Goal: Task Accomplishment & Management: Manage account settings

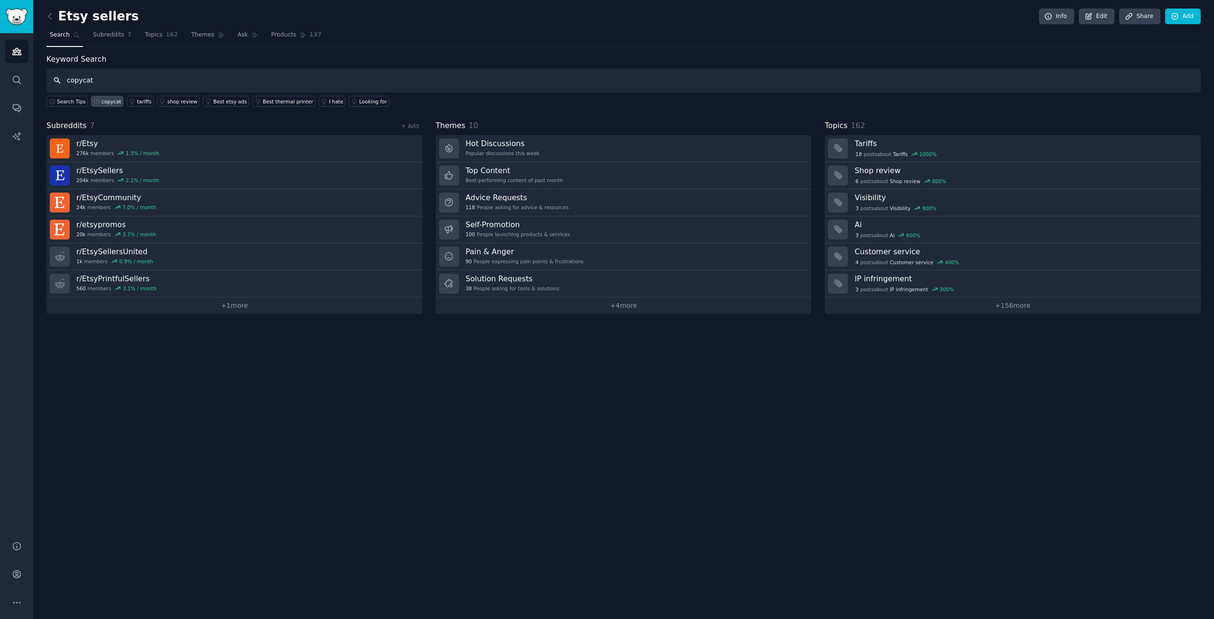
type input "copycat"
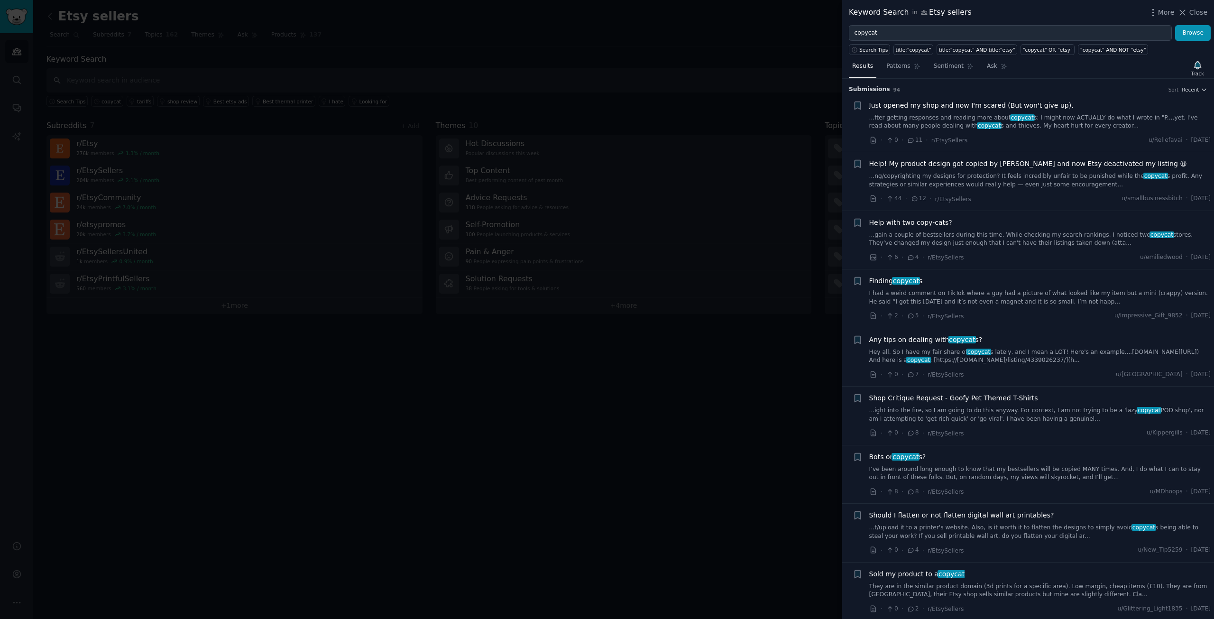
click at [967, 119] on link "...fter getting responses and reading more about copycat s: I might now ACTUALL…" at bounding box center [1041, 122] width 342 height 17
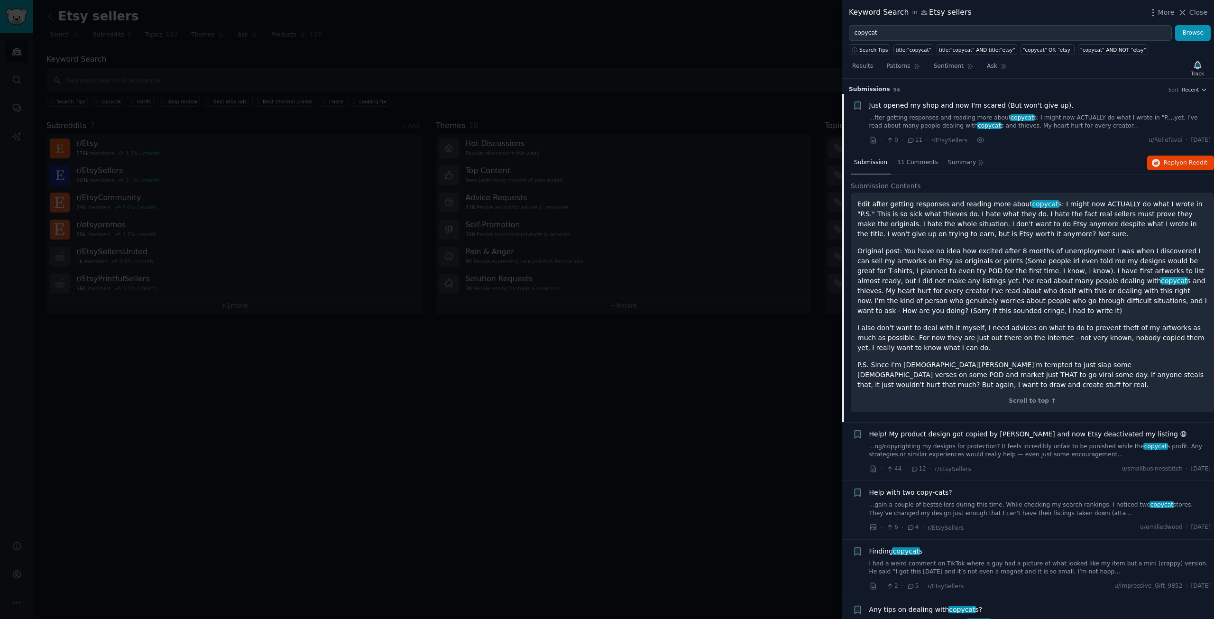
scroll to position [15, 0]
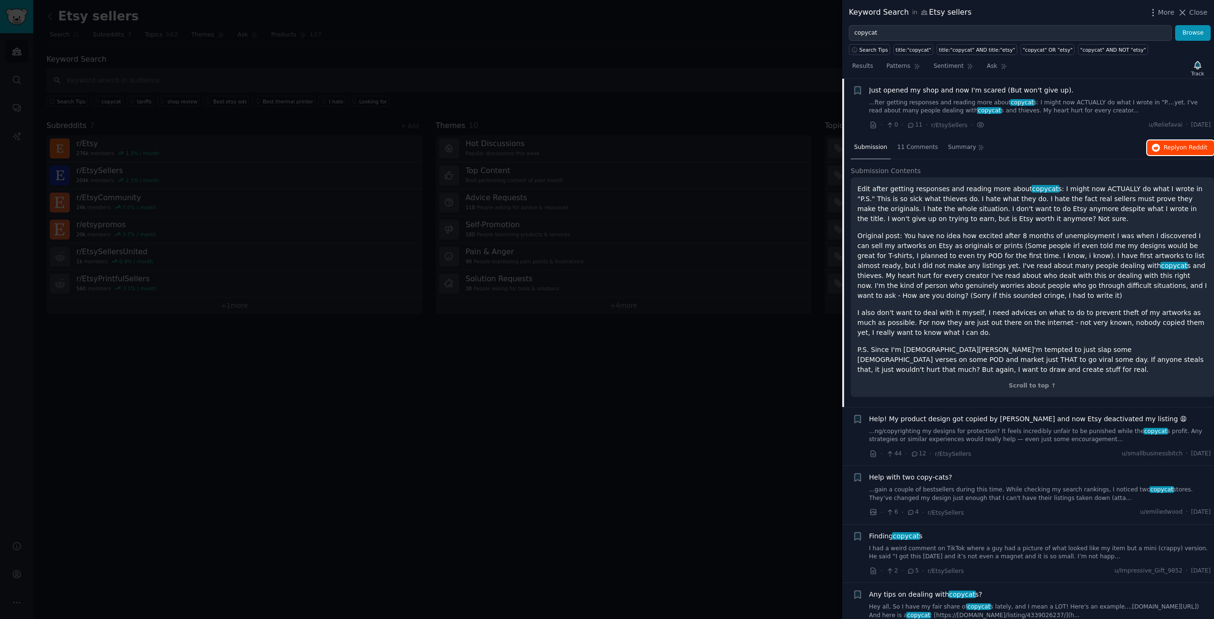
click at [1170, 150] on span "Reply on Reddit" at bounding box center [1186, 148] width 44 height 9
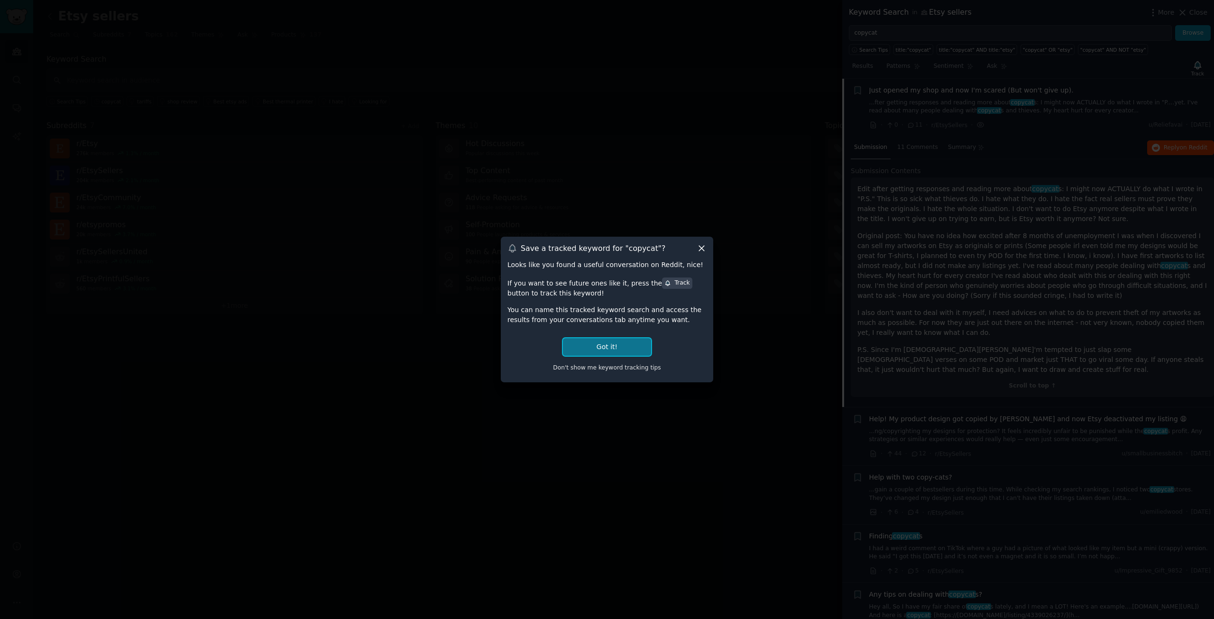
click at [626, 345] on button "Got it!" at bounding box center [607, 347] width 88 height 18
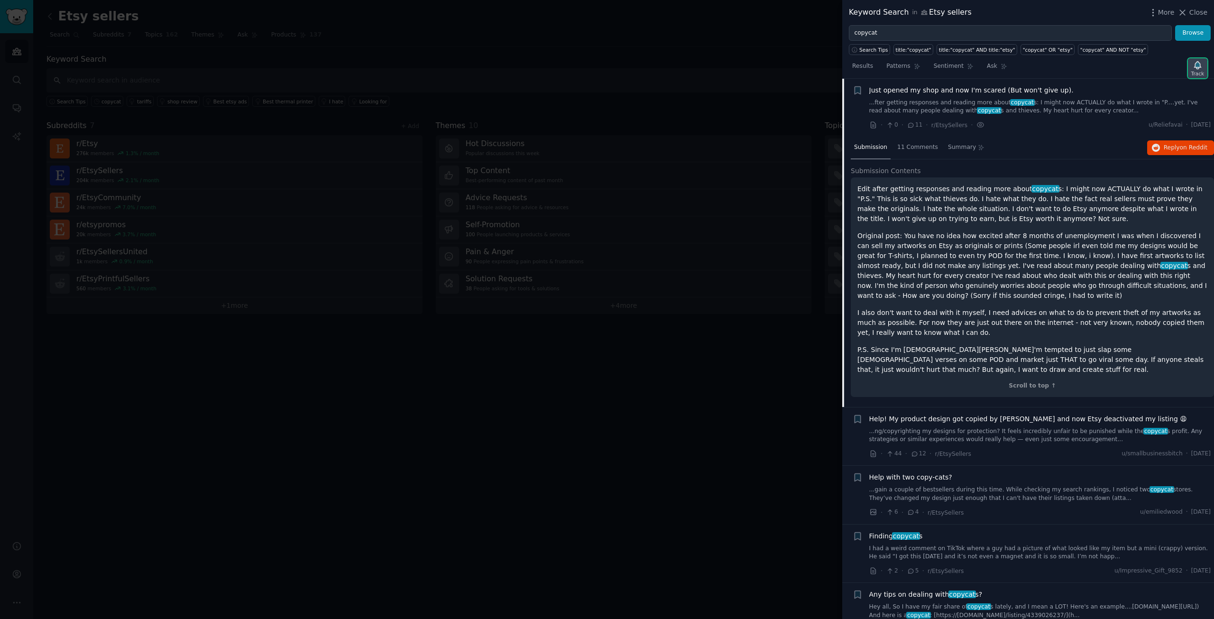
click at [1195, 69] on icon "button" at bounding box center [1198, 65] width 10 height 10
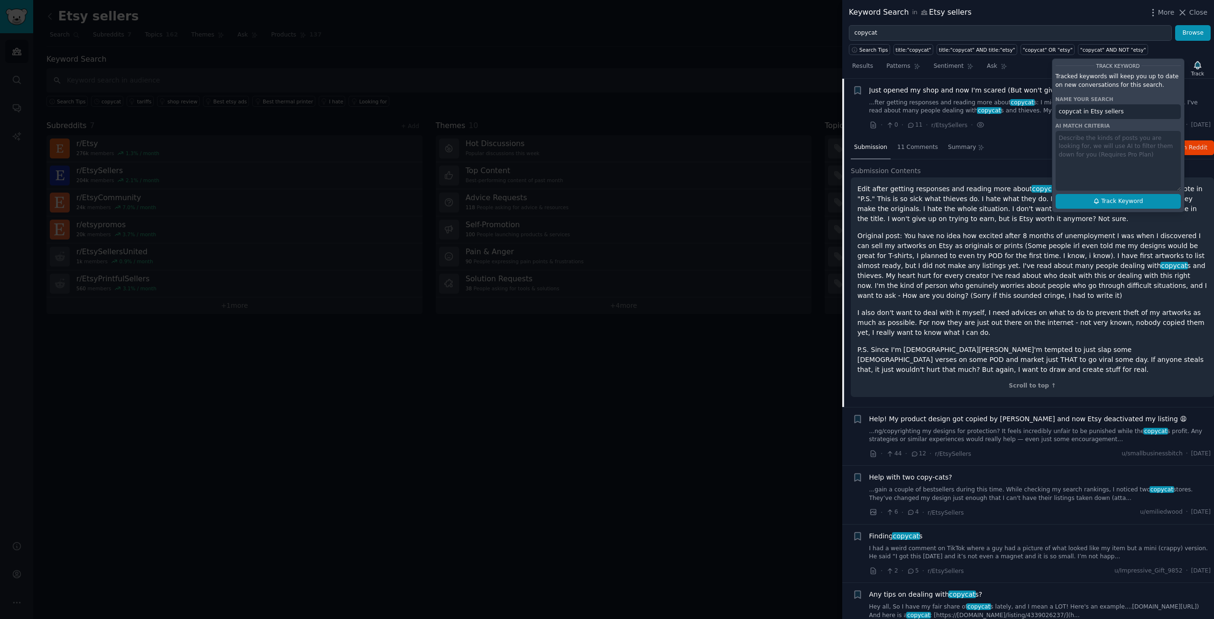
click at [1113, 197] on span "Track Keyword" at bounding box center [1122, 201] width 42 height 9
type input "copycat in Etsy sellers"
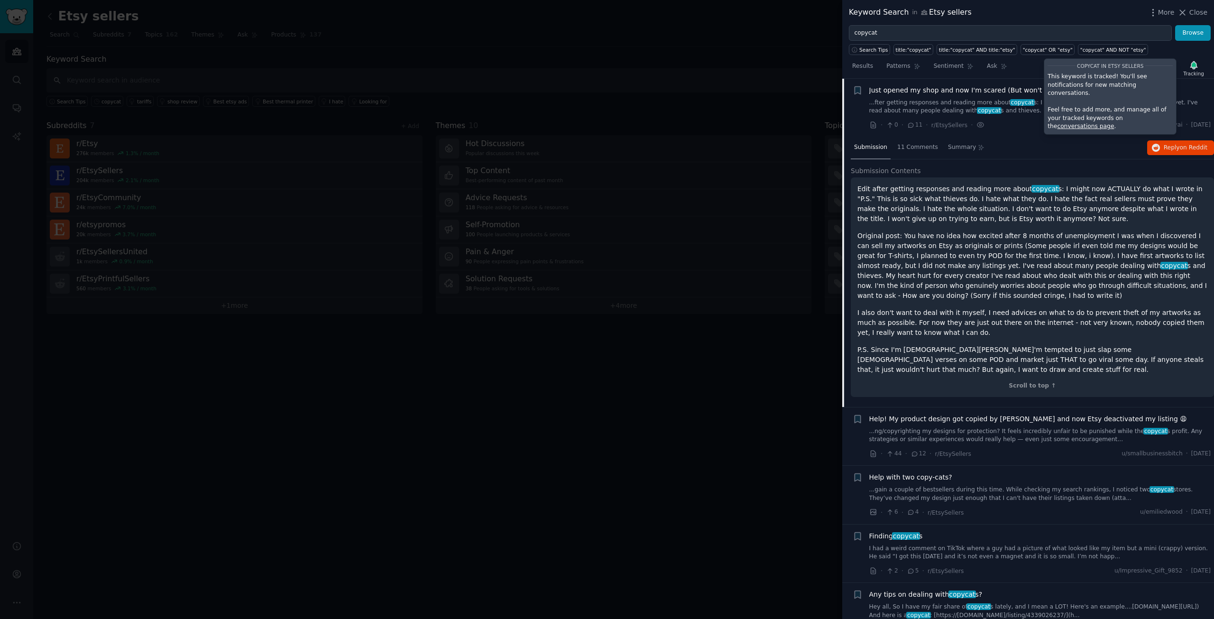
click at [1057, 137] on div "Submission 11 Comments Summary Reply on Reddit" at bounding box center [1032, 148] width 363 height 23
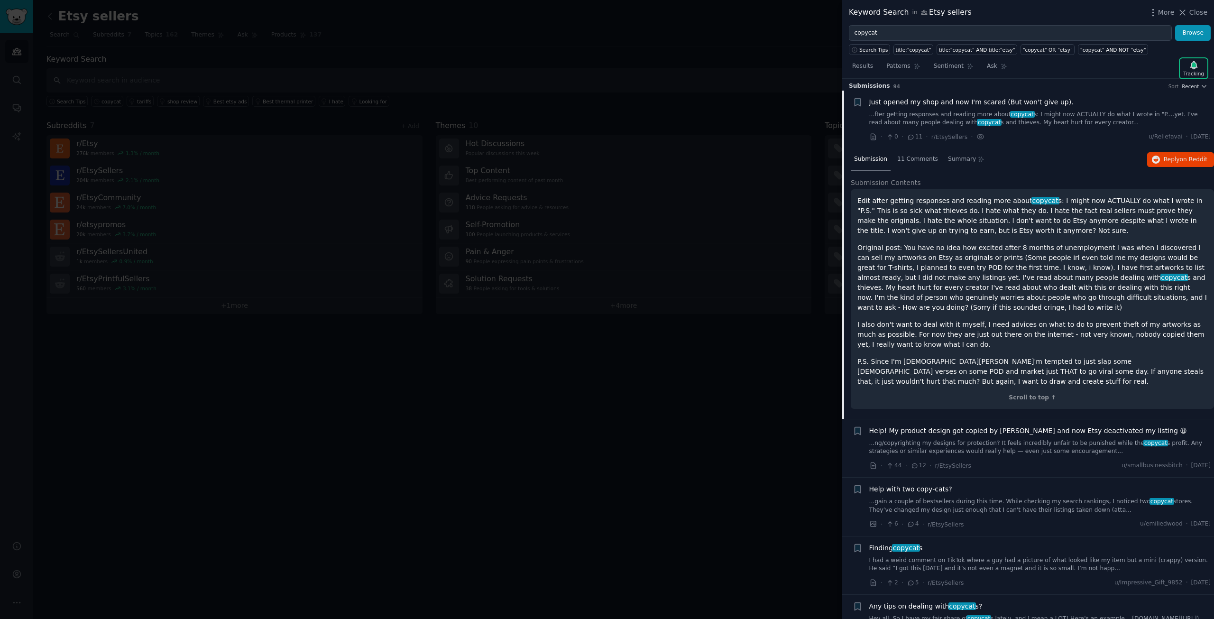
scroll to position [0, 0]
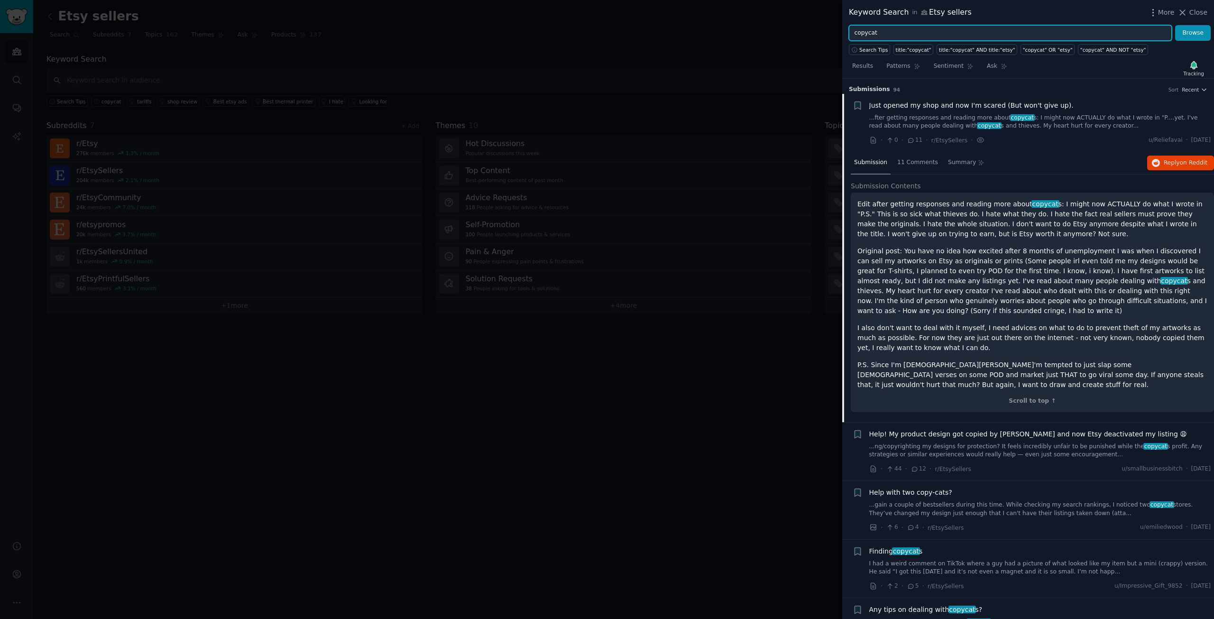
click at [865, 36] on input "copycat" at bounding box center [1010, 33] width 323 height 16
type input "stolen"
click at [1175, 25] on button "Browse" at bounding box center [1193, 33] width 36 height 16
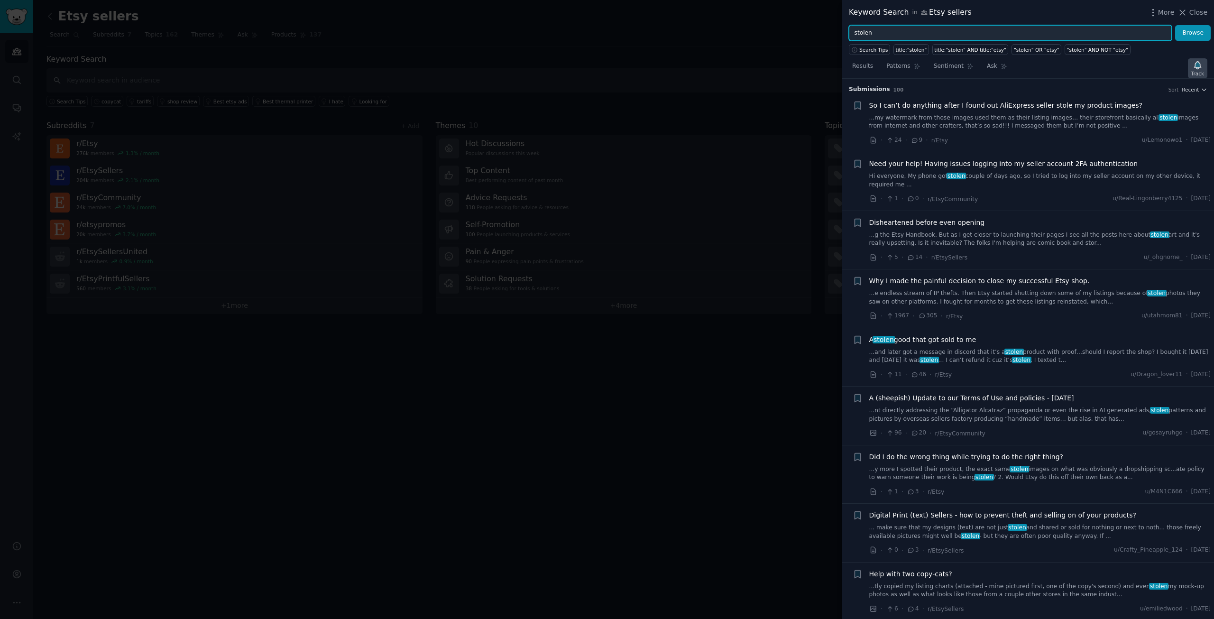
click at [1203, 65] on icon "button" at bounding box center [1198, 65] width 10 height 10
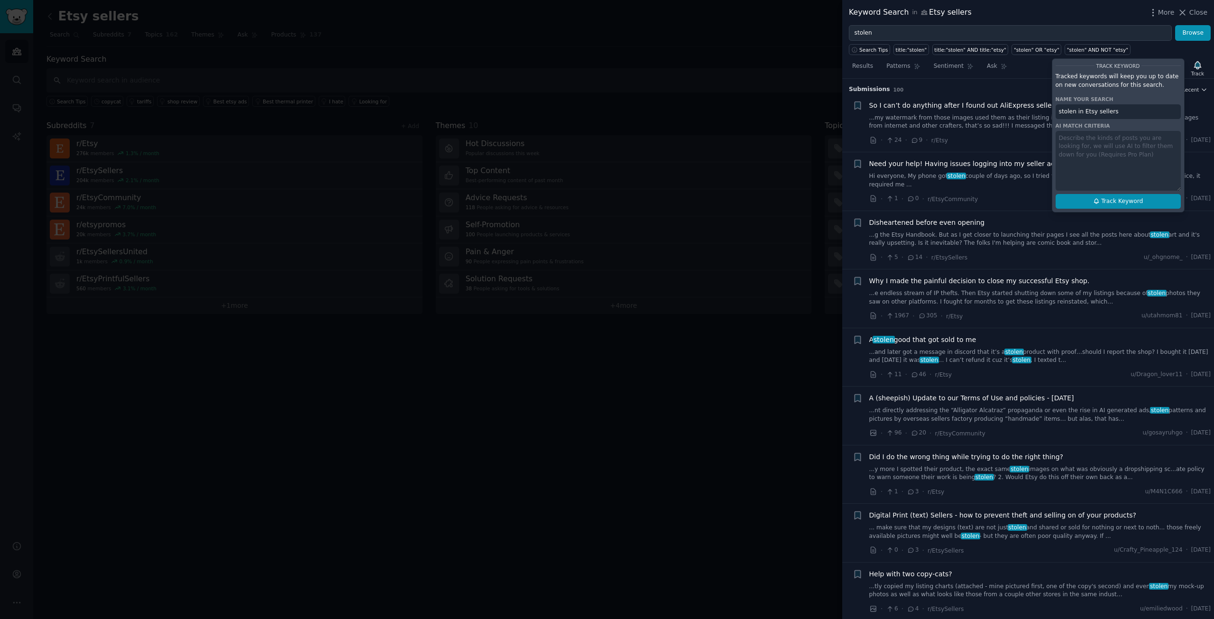
click at [1116, 203] on span "Track Keyword" at bounding box center [1122, 201] width 42 height 9
type input "stolen in Etsy sellers"
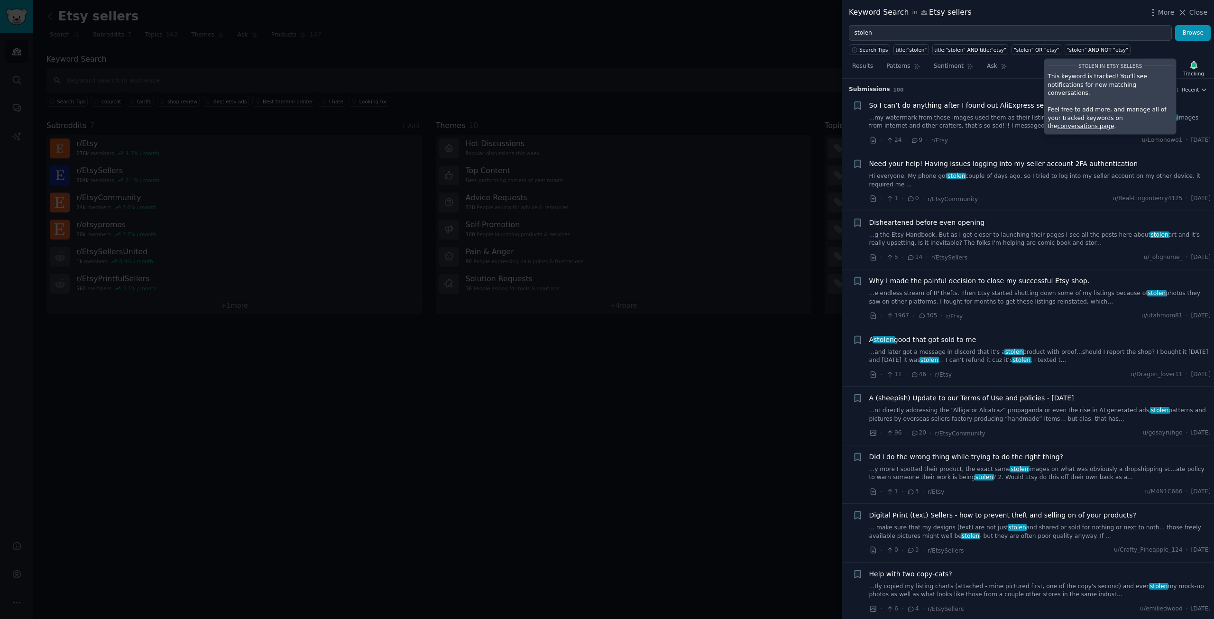
click at [992, 120] on link "...my watermark from those images used them as their listing images… their stor…" at bounding box center [1041, 122] width 342 height 17
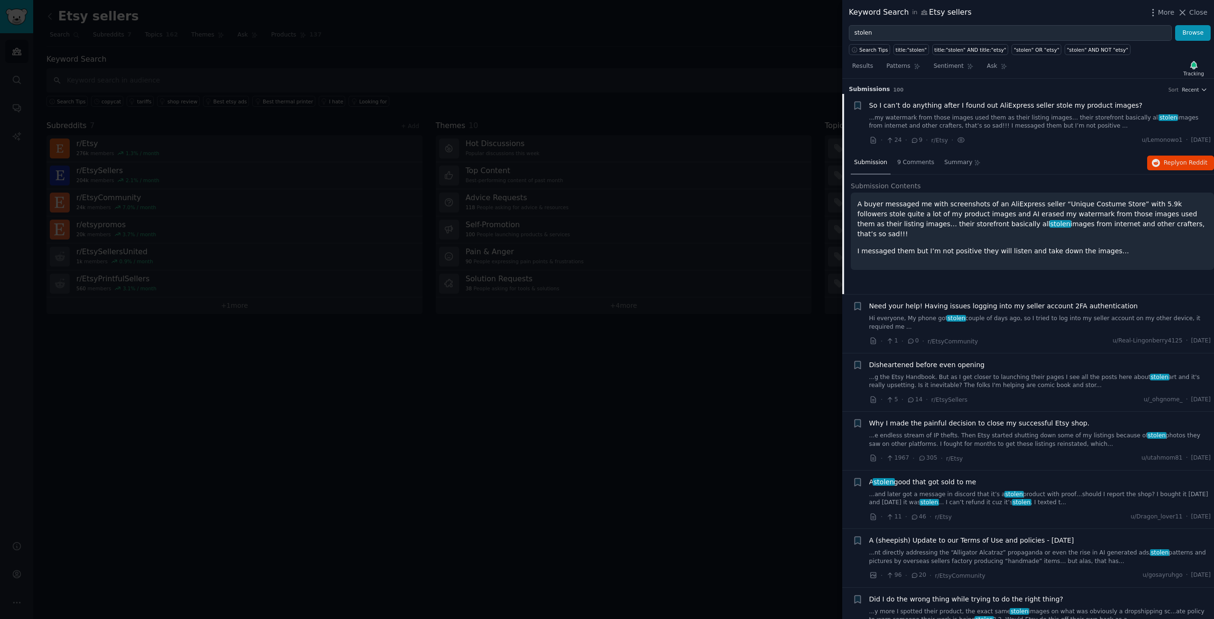
scroll to position [15, 0]
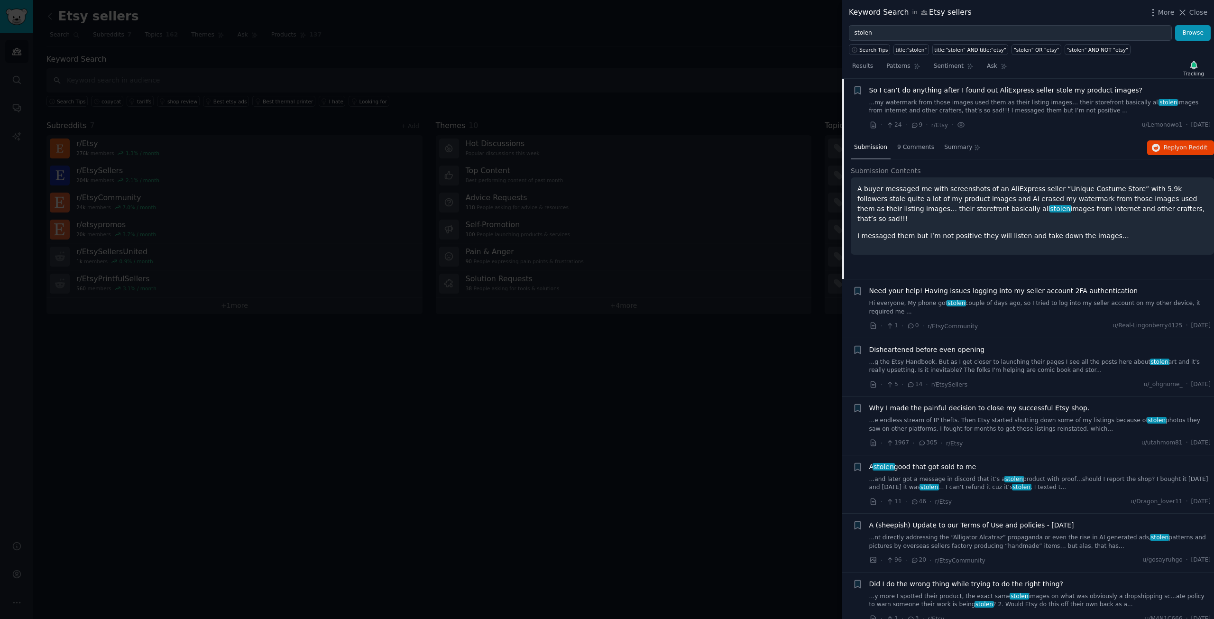
click at [773, 41] on div at bounding box center [607, 309] width 1214 height 619
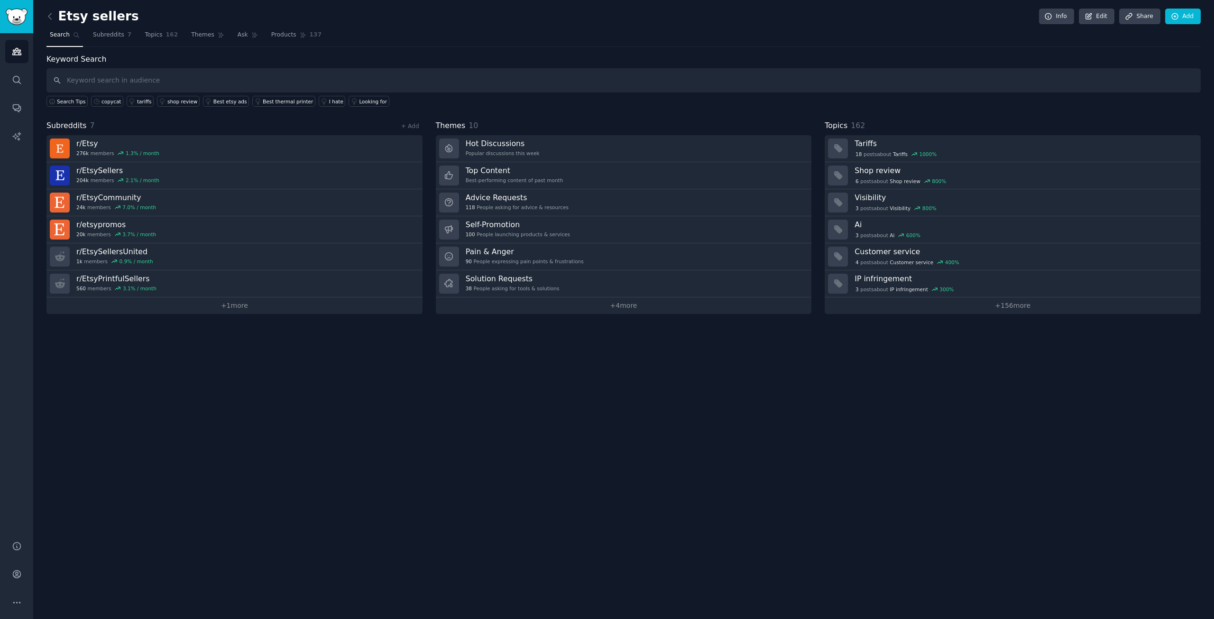
click at [398, 412] on div "Etsy sellers Info Edit Share Add Search Subreddits 7 Topics 162 Themes Ask Prod…" at bounding box center [623, 309] width 1181 height 619
click at [1059, 15] on link "Info" at bounding box center [1056, 17] width 35 height 16
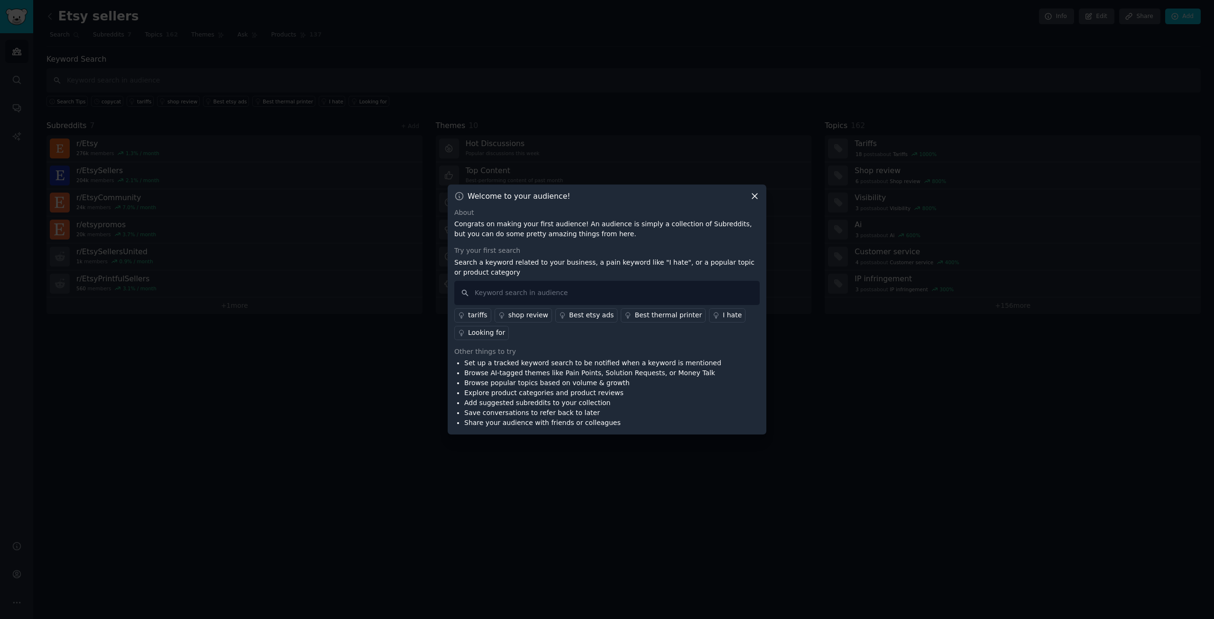
click at [753, 195] on icon at bounding box center [755, 196] width 10 height 10
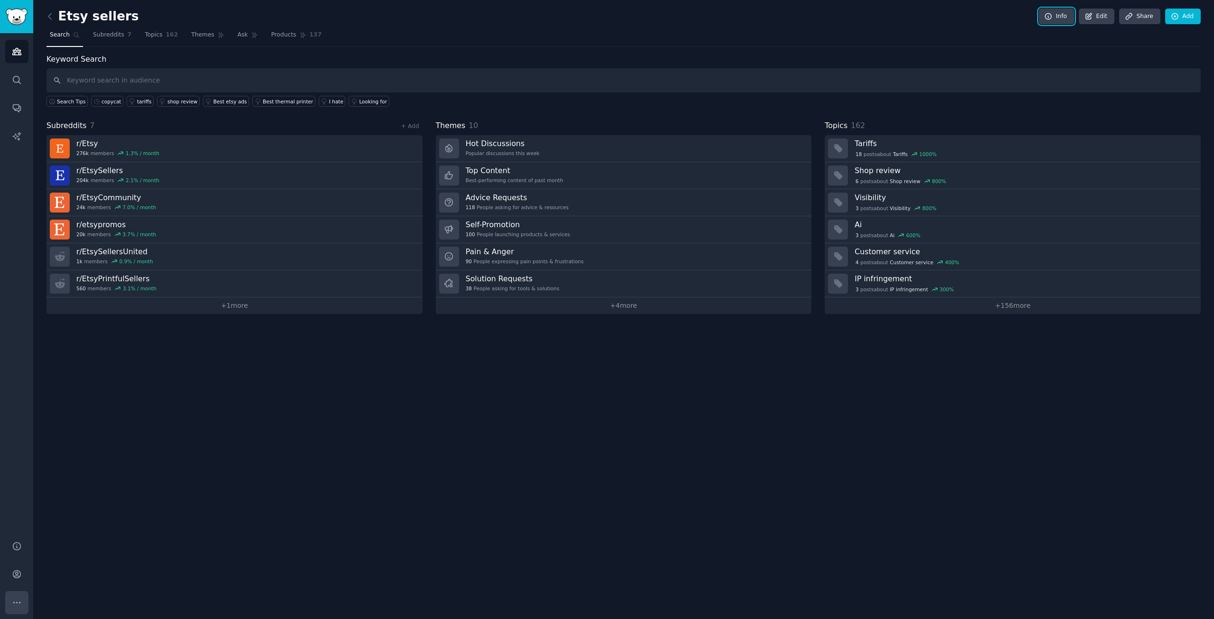
click at [17, 602] on icon "Sidebar" at bounding box center [16, 602] width 7 height 1
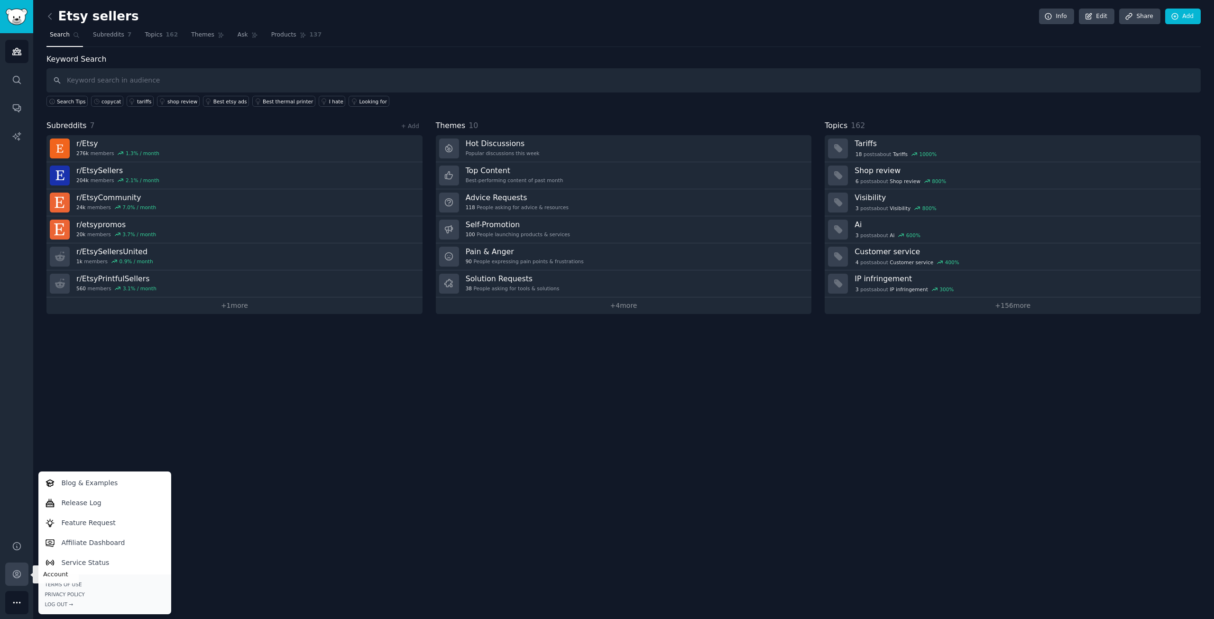
click at [22, 573] on link "Account" at bounding box center [16, 574] width 23 height 23
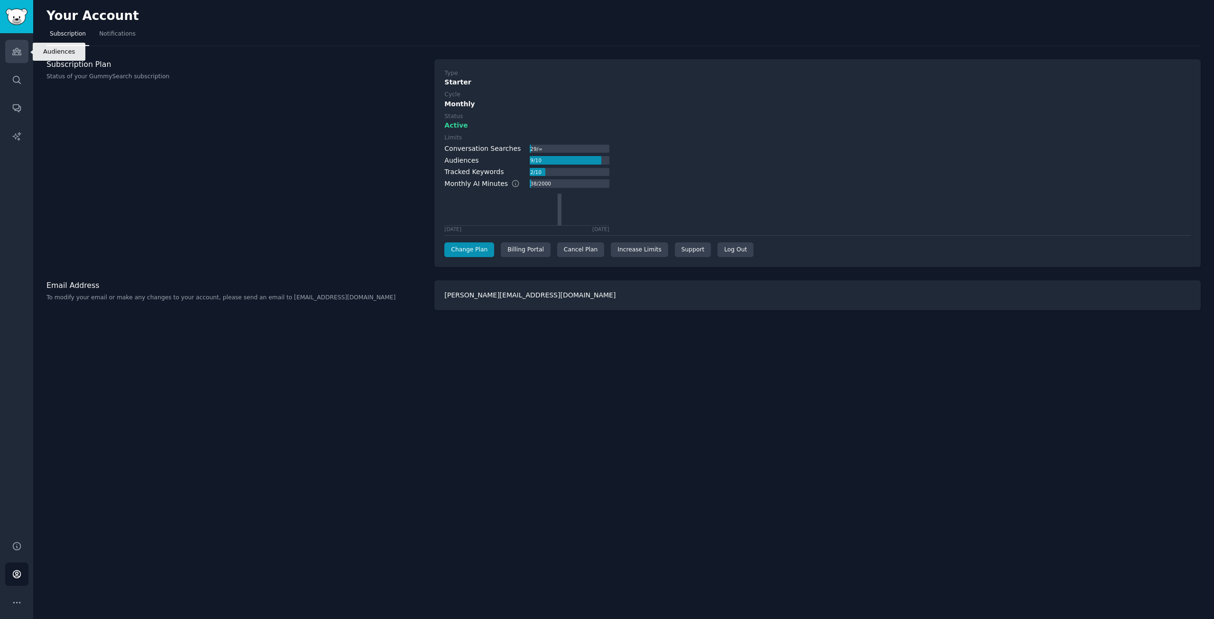
click at [18, 50] on icon "Sidebar" at bounding box center [16, 51] width 9 height 7
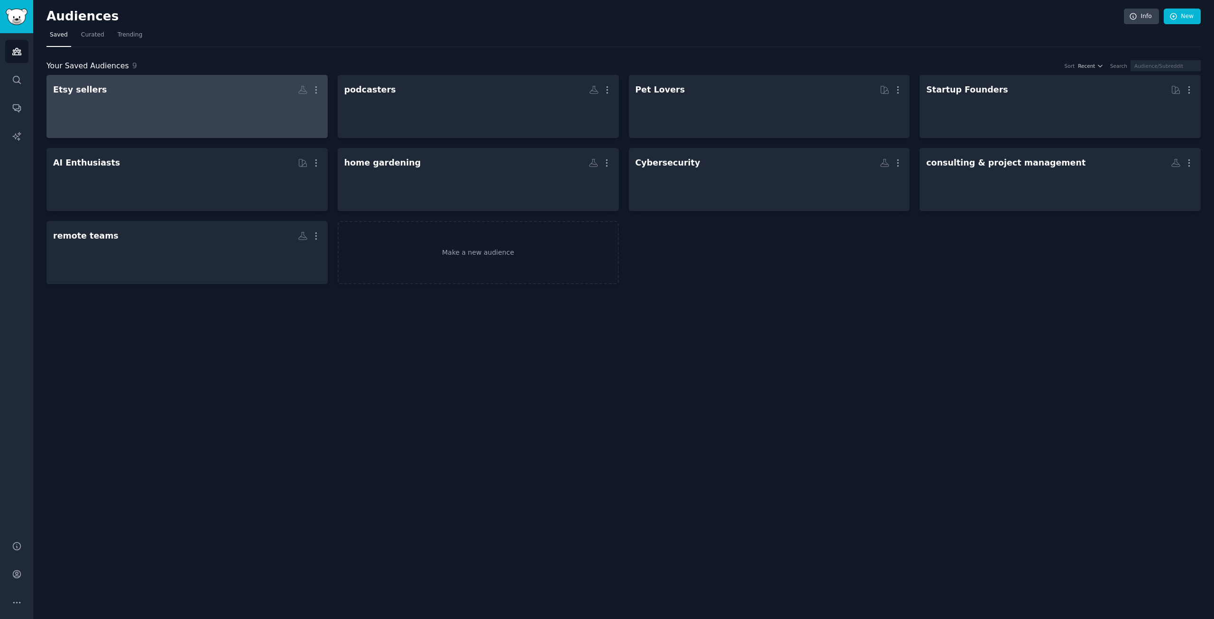
click at [70, 93] on div "Etsy sellers" at bounding box center [80, 90] width 54 height 12
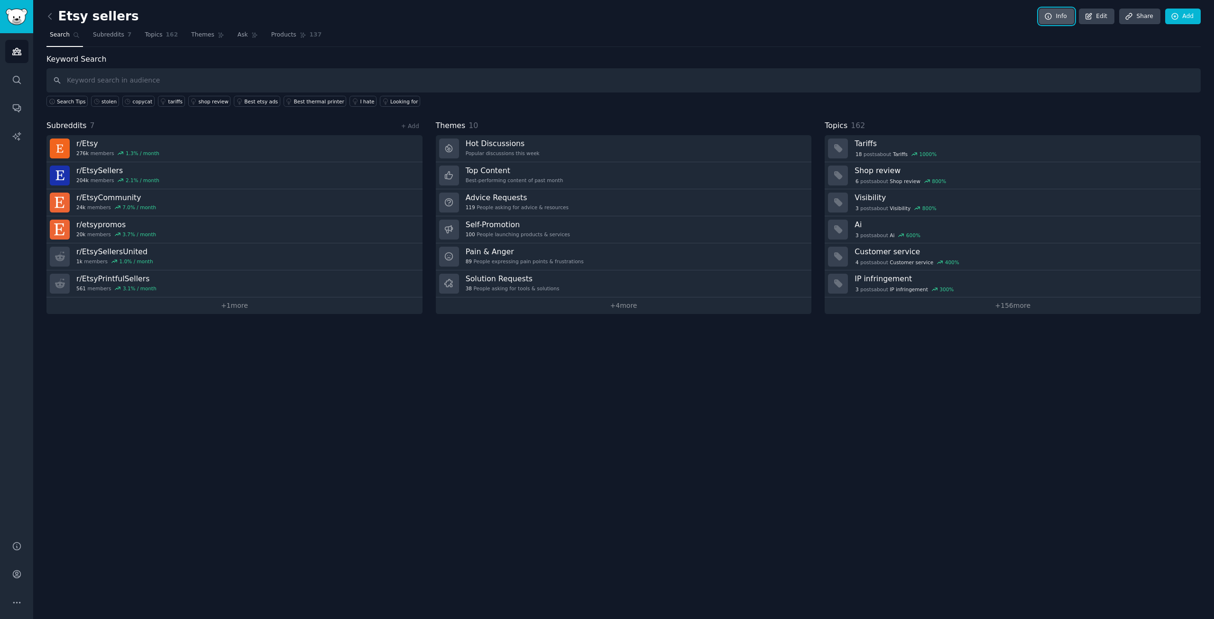
click at [1066, 15] on link "Info" at bounding box center [1056, 17] width 35 height 16
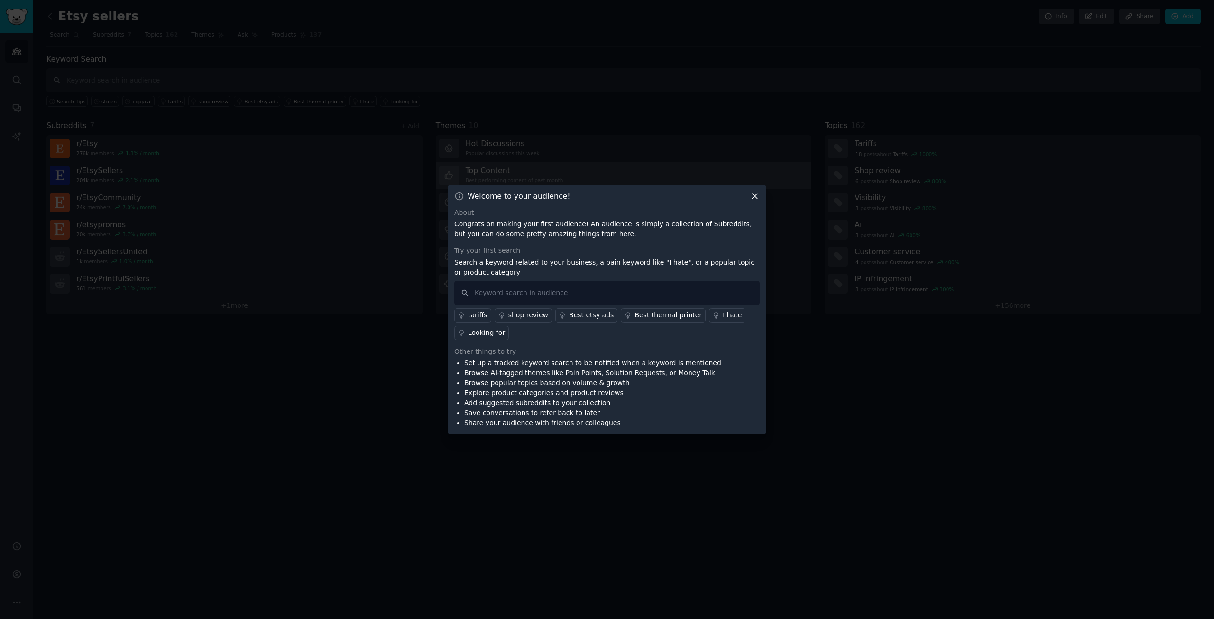
drag, startPoint x: 757, startPoint y: 192, endPoint x: 781, endPoint y: 179, distance: 27.2
click at [757, 191] on icon at bounding box center [755, 196] width 10 height 10
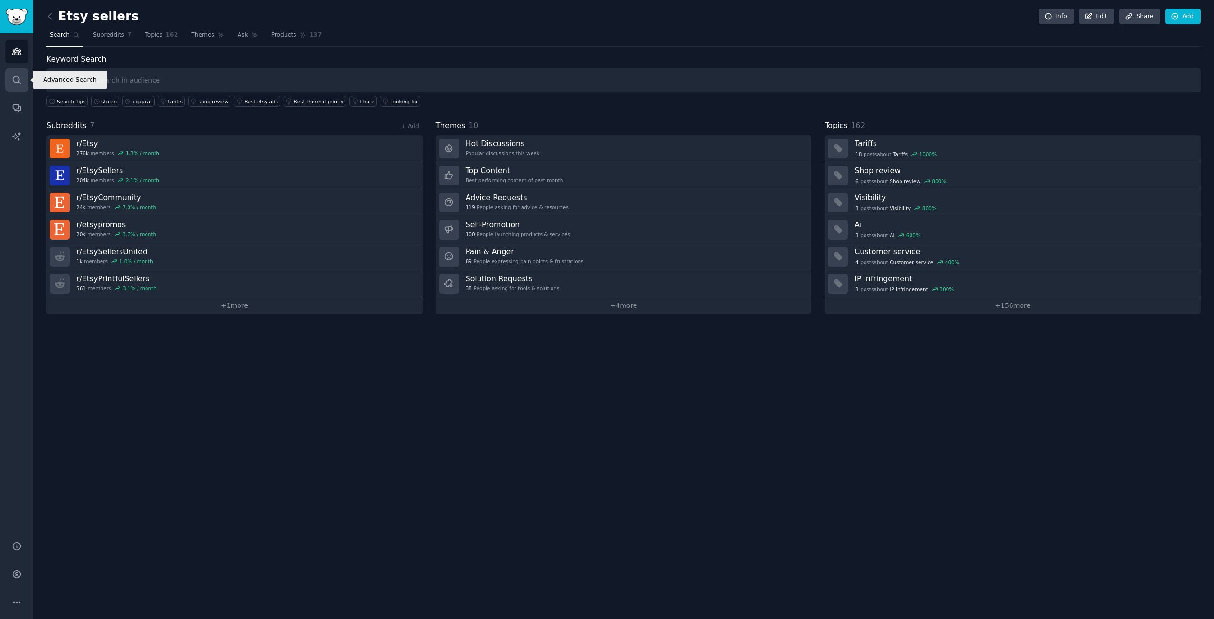
click at [17, 81] on icon "Sidebar" at bounding box center [17, 80] width 10 height 10
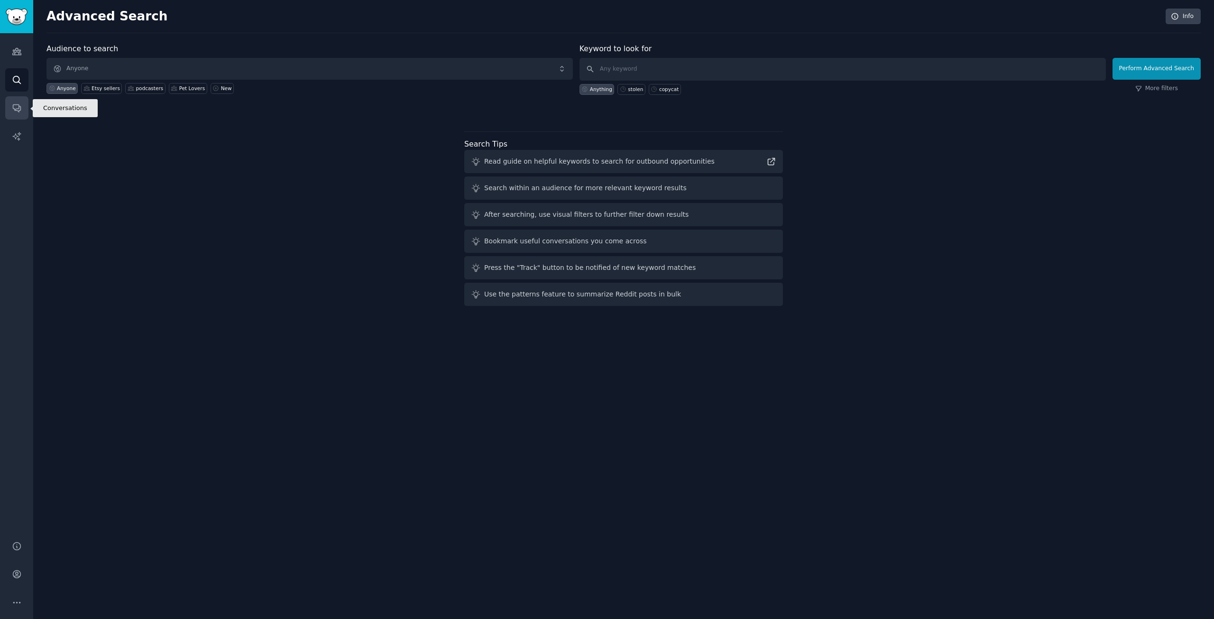
click at [13, 105] on icon "Sidebar" at bounding box center [17, 109] width 8 height 8
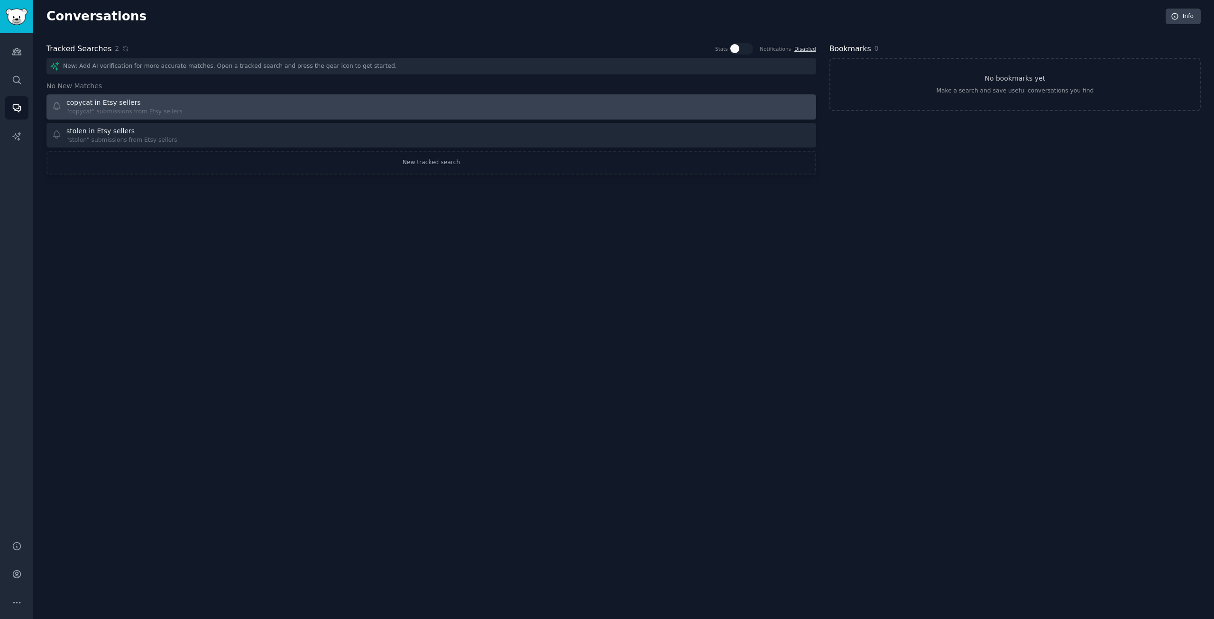
click at [131, 101] on div "copycat in Etsy sellers" at bounding box center [124, 103] width 116 height 10
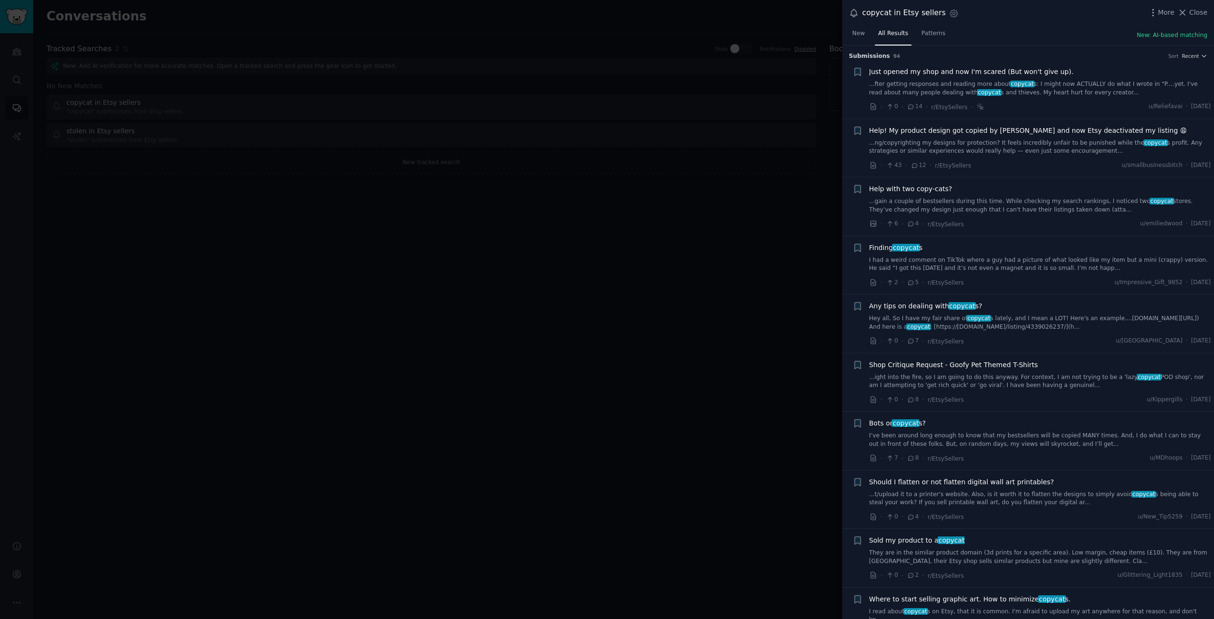
click at [752, 157] on div at bounding box center [607, 309] width 1214 height 619
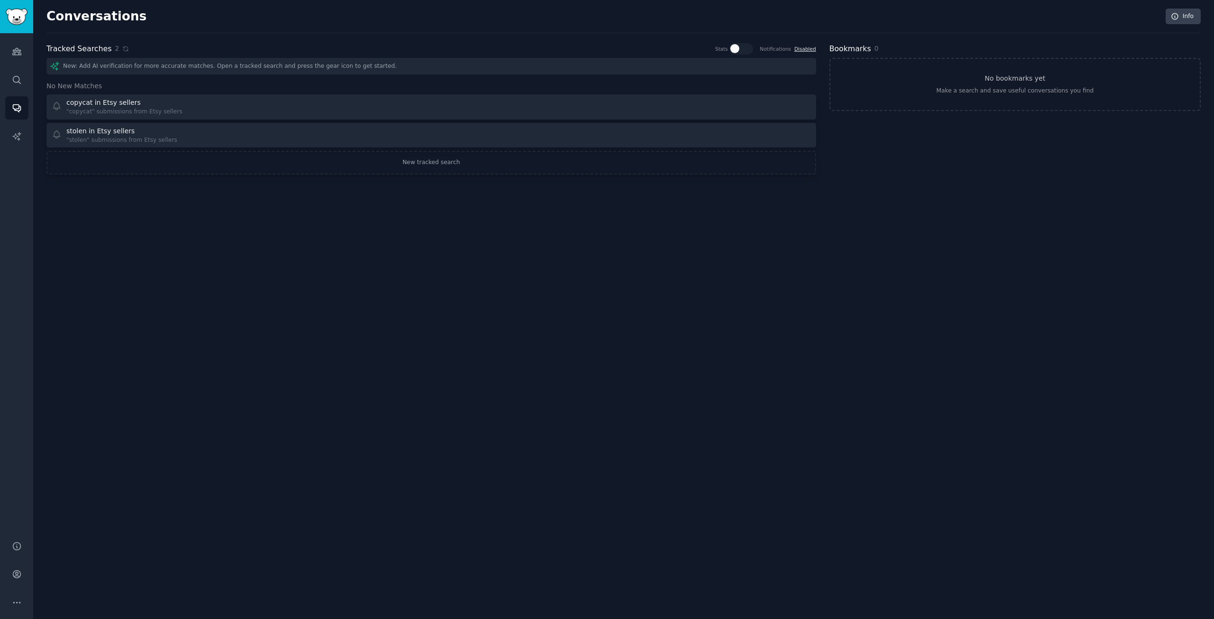
click at [809, 47] on link "Disabled" at bounding box center [806, 49] width 22 height 6
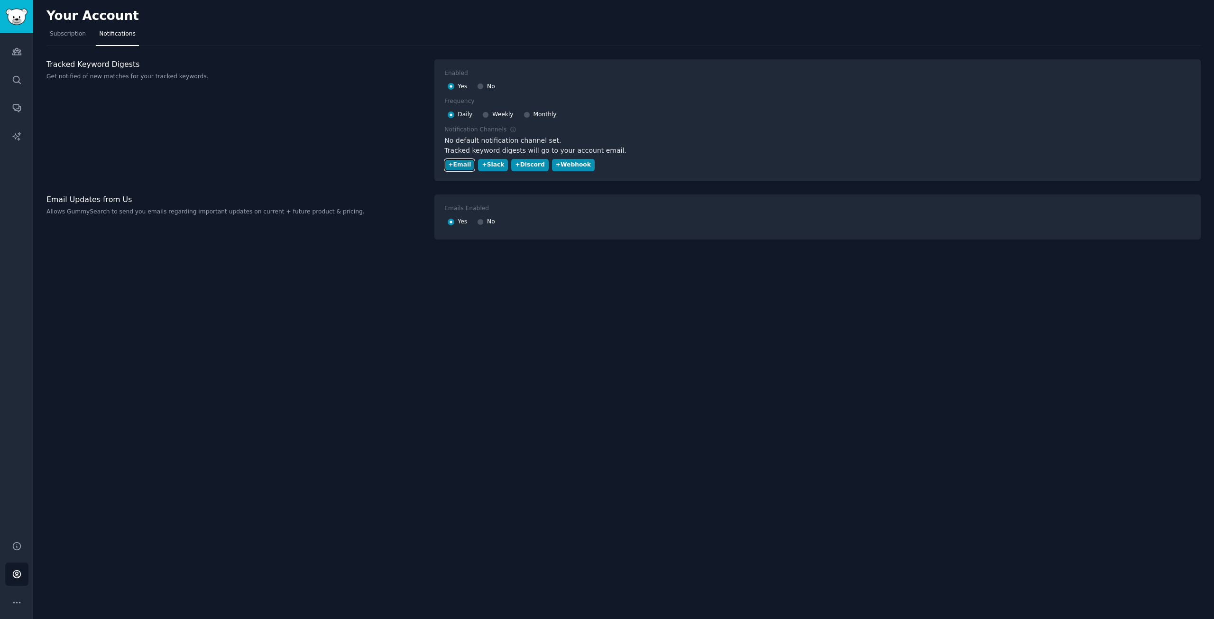
click at [455, 164] on div "+ Email" at bounding box center [459, 165] width 23 height 9
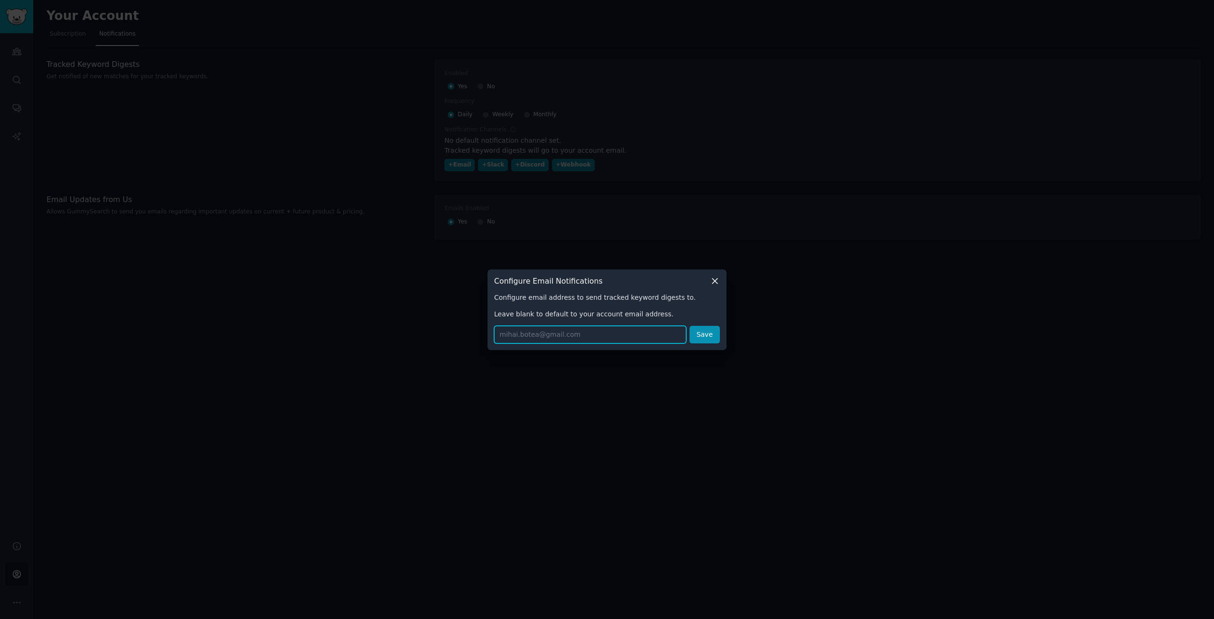
click at [541, 333] on input "text" at bounding box center [590, 335] width 192 height 18
click at [708, 331] on button "Save" at bounding box center [705, 335] width 30 height 18
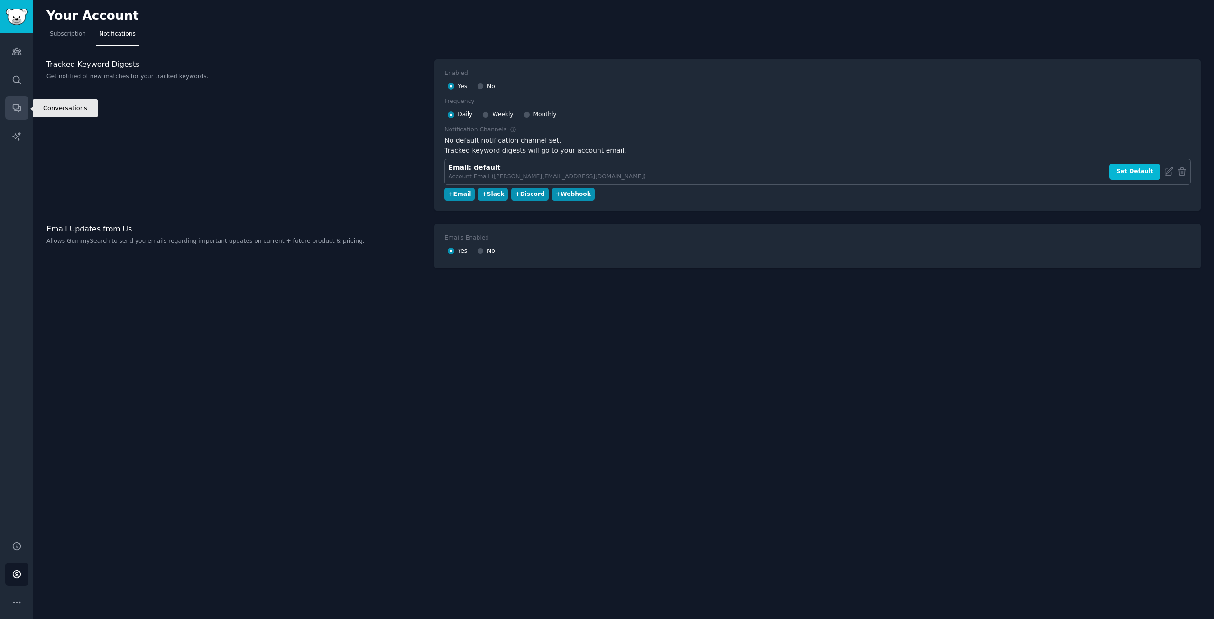
click at [16, 108] on icon "Sidebar" at bounding box center [17, 108] width 10 height 10
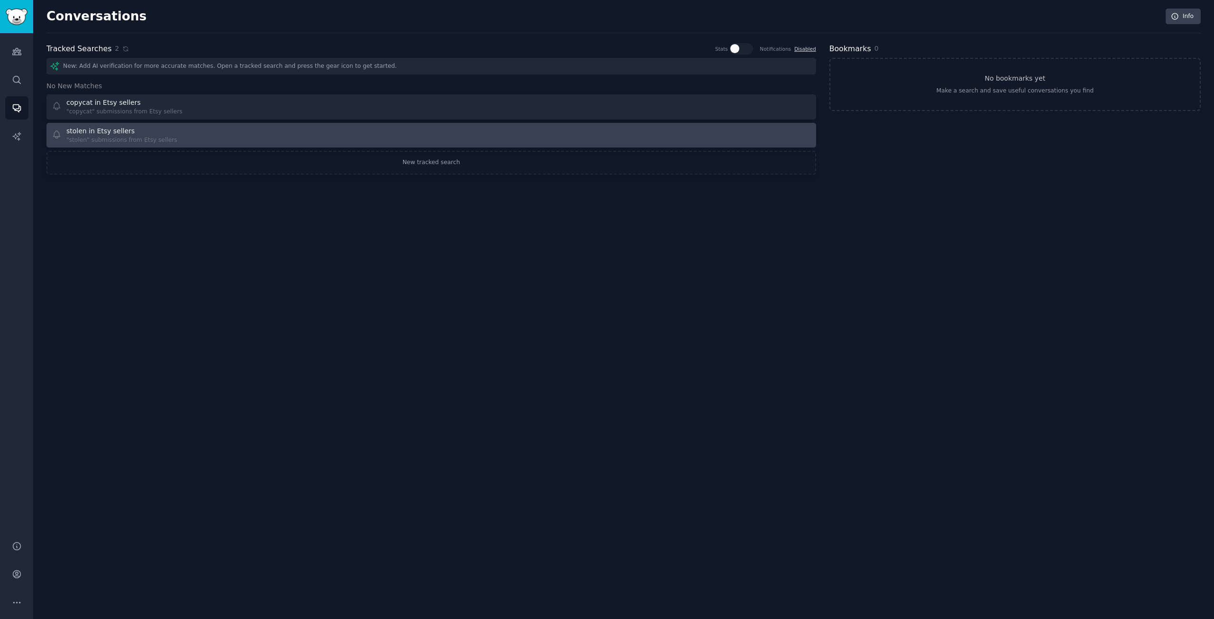
click at [221, 135] on div "stolen in Etsy sellers "stolen" submissions from Etsy sellers" at bounding box center [238, 135] width 373 height 19
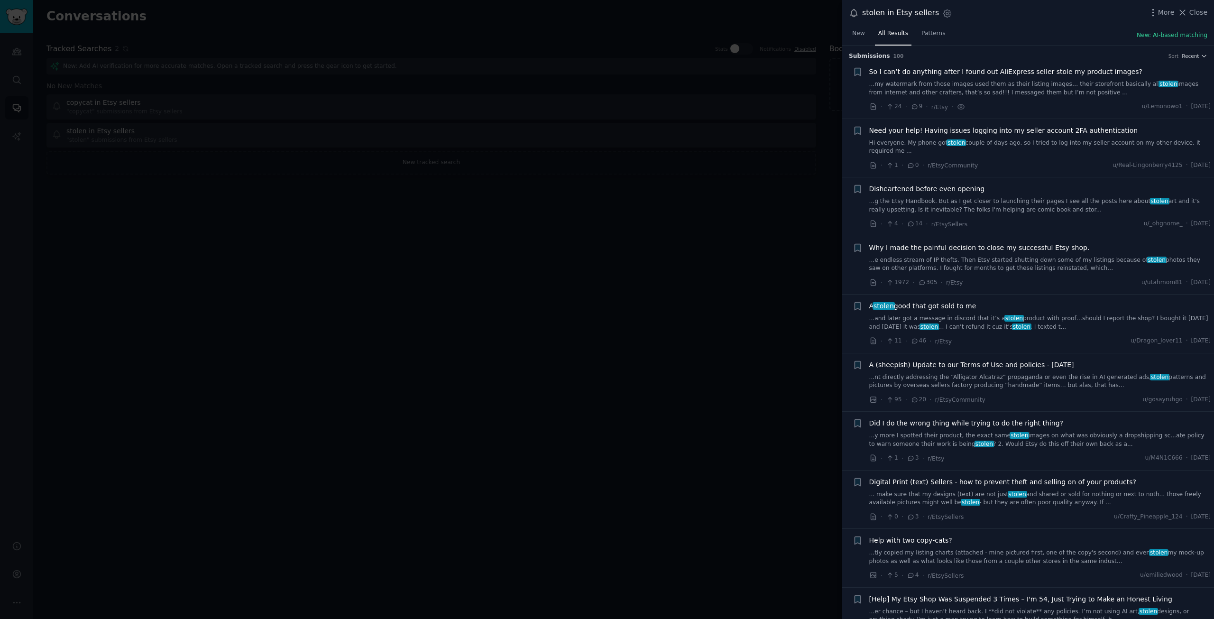
click at [745, 181] on div at bounding box center [607, 309] width 1214 height 619
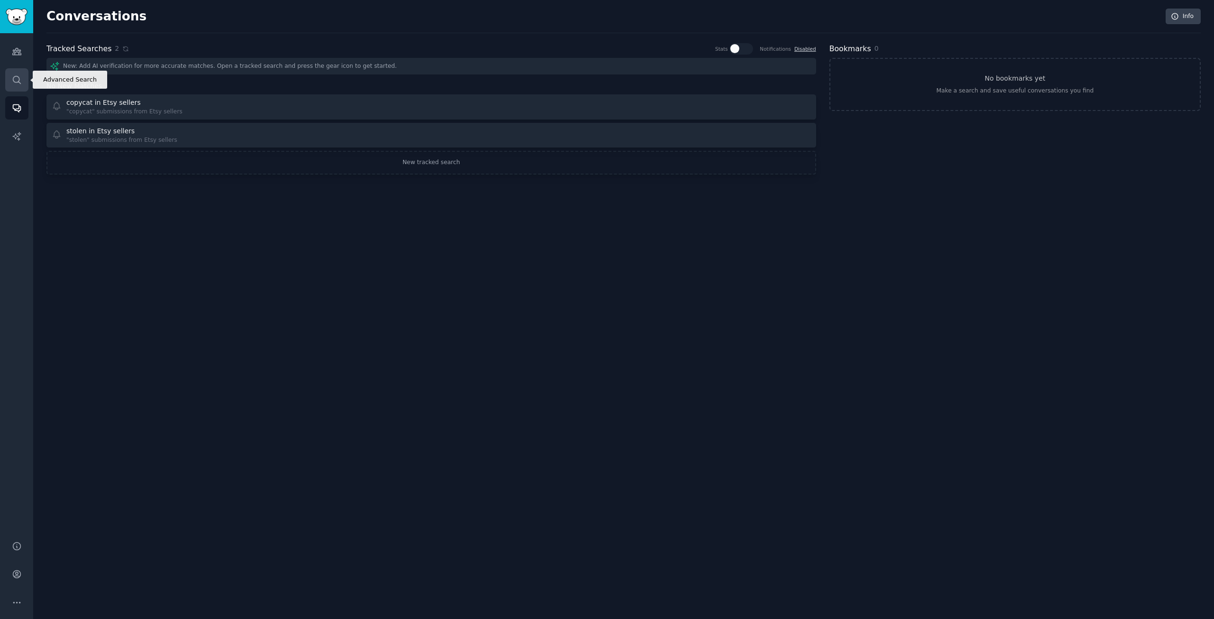
click at [15, 79] on icon "Sidebar" at bounding box center [17, 80] width 10 height 10
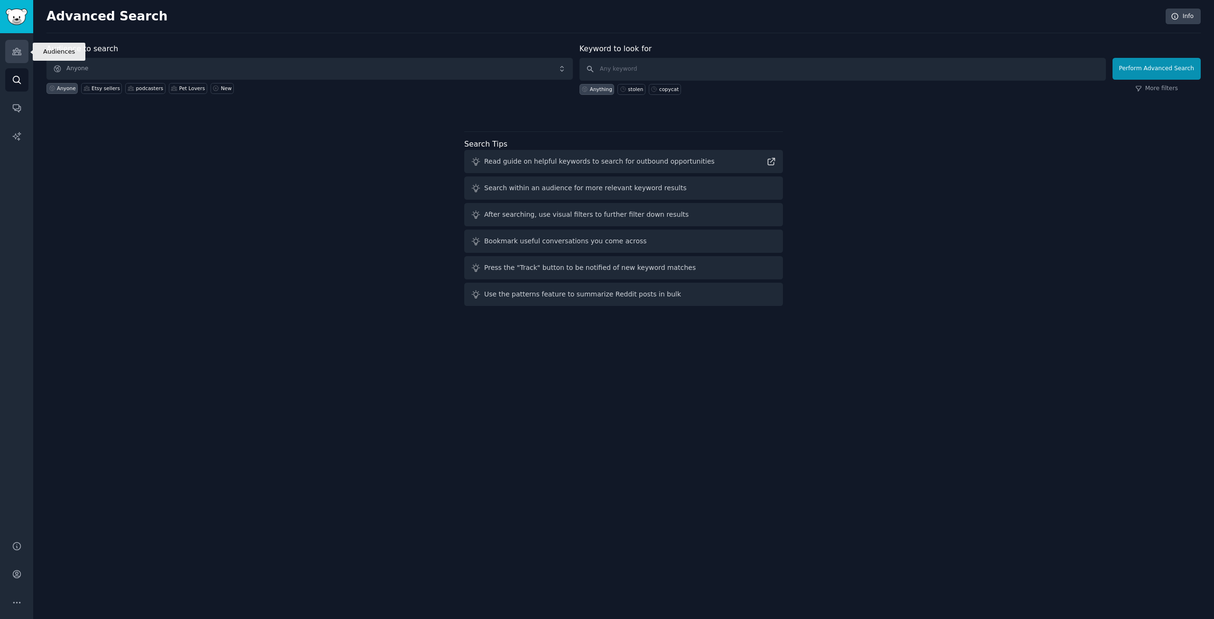
click at [13, 46] on link "Audiences" at bounding box center [16, 51] width 23 height 23
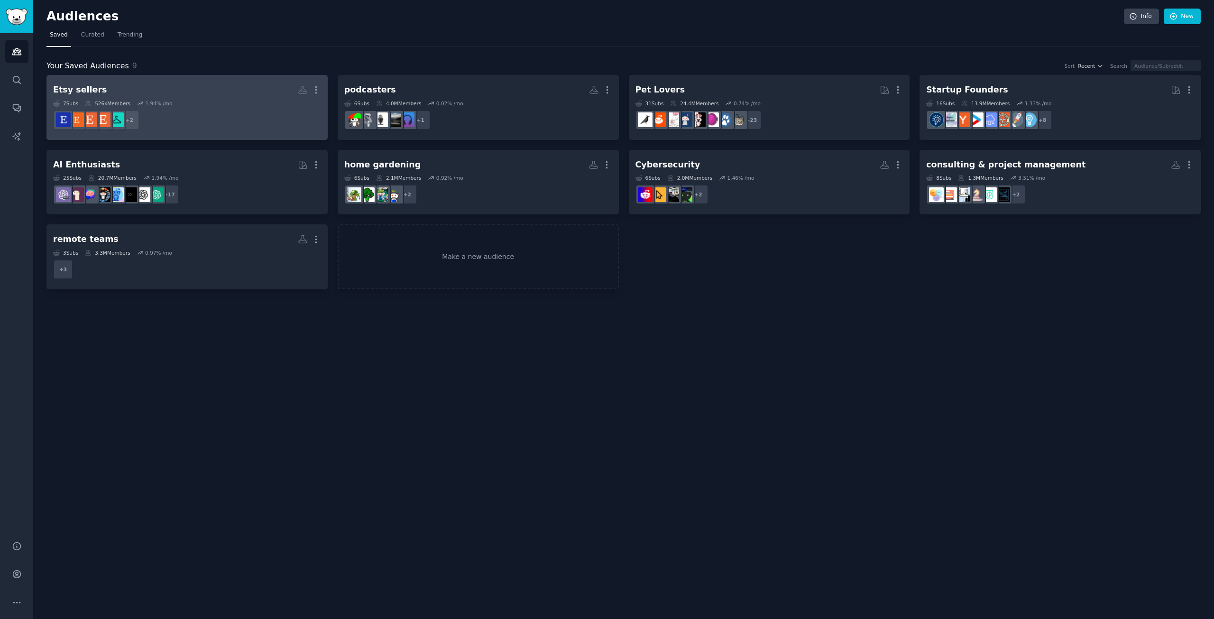
click at [217, 91] on h2 "Etsy sellers More" at bounding box center [187, 90] width 268 height 17
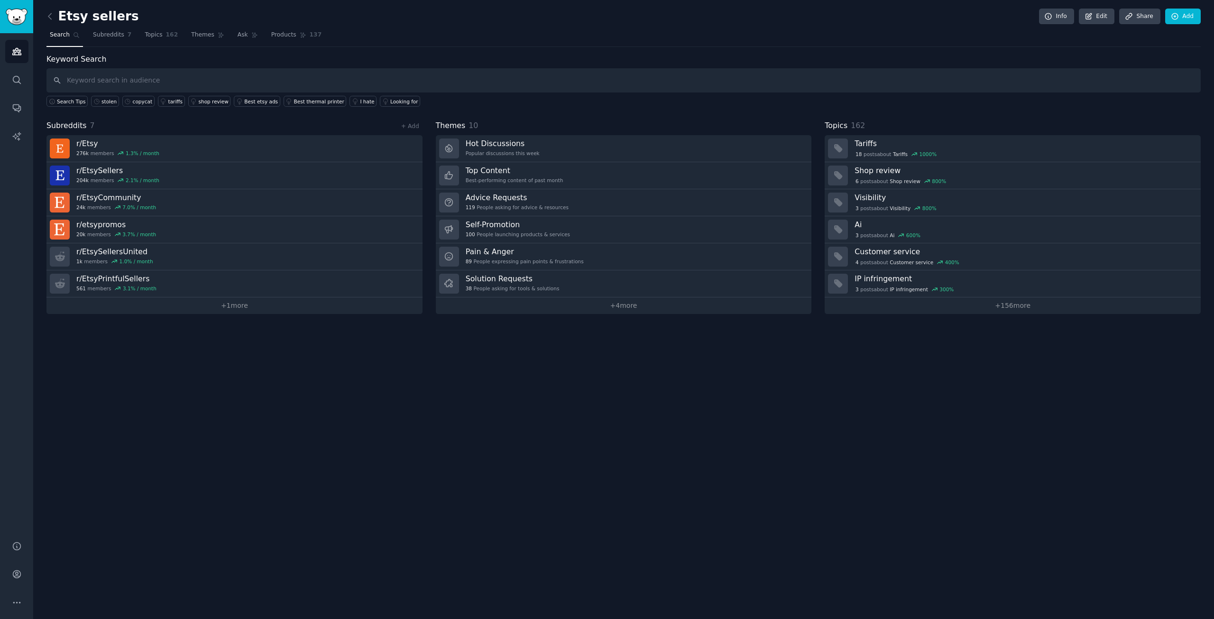
click at [112, 83] on input "text" at bounding box center [623, 80] width 1155 height 24
type input "copied"
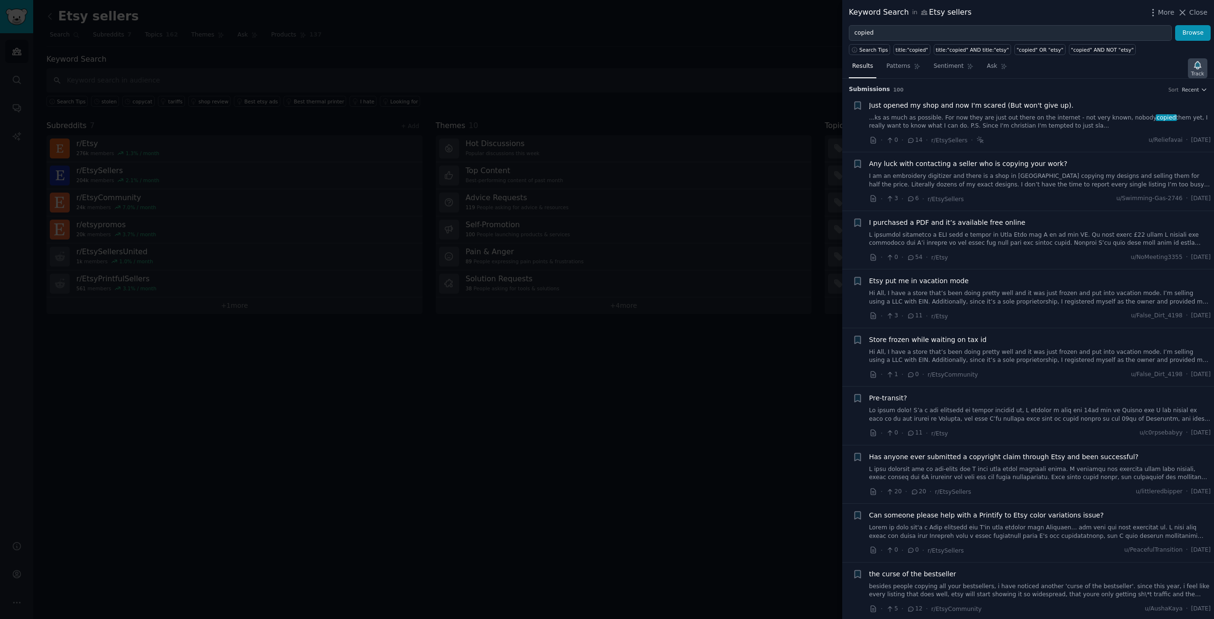
click at [1198, 67] on icon "button" at bounding box center [1197, 65] width 7 height 8
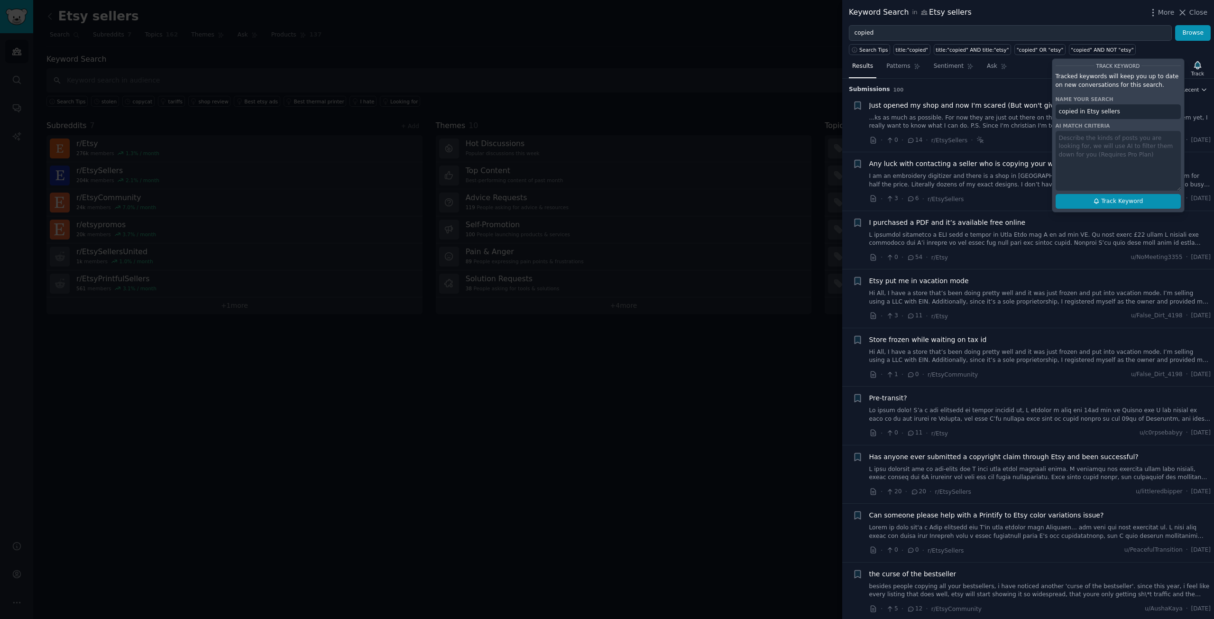
click at [1125, 199] on span "Track Keyword" at bounding box center [1122, 201] width 42 height 9
type input "copied in Etsy sellers"
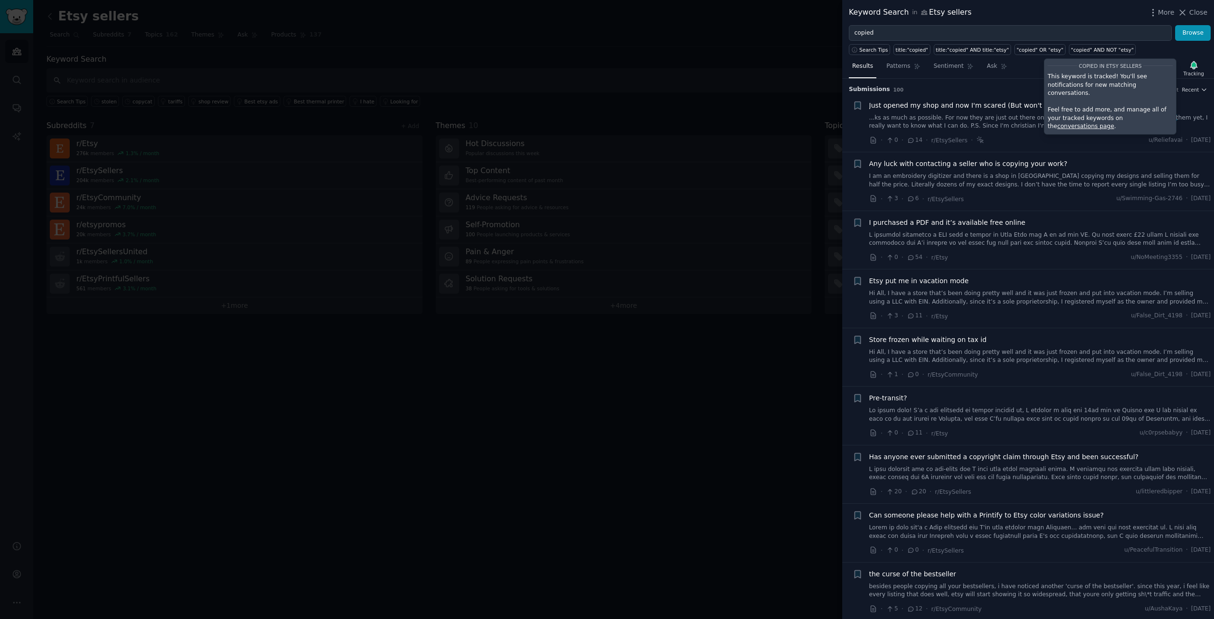
click at [1076, 111] on p "Feel free to add more, and manage all of your tracked keywords on the conversat…" at bounding box center [1110, 118] width 125 height 25
click at [731, 59] on div at bounding box center [607, 309] width 1214 height 619
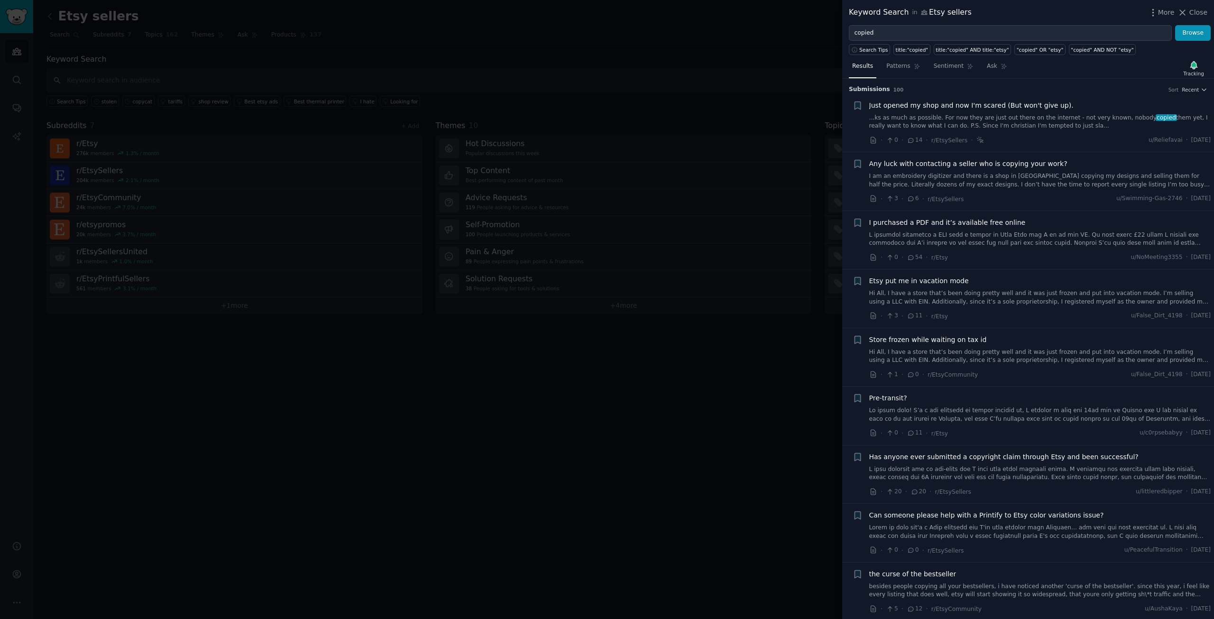
click at [741, 53] on div at bounding box center [607, 309] width 1214 height 619
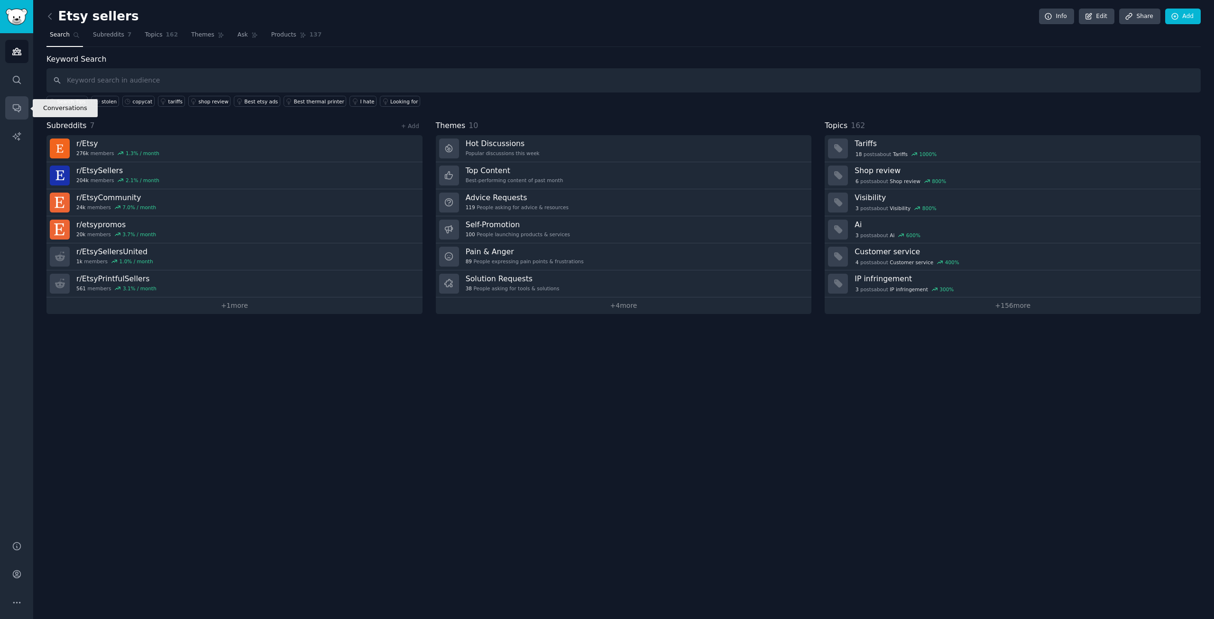
click at [16, 109] on icon "Sidebar" at bounding box center [17, 109] width 8 height 8
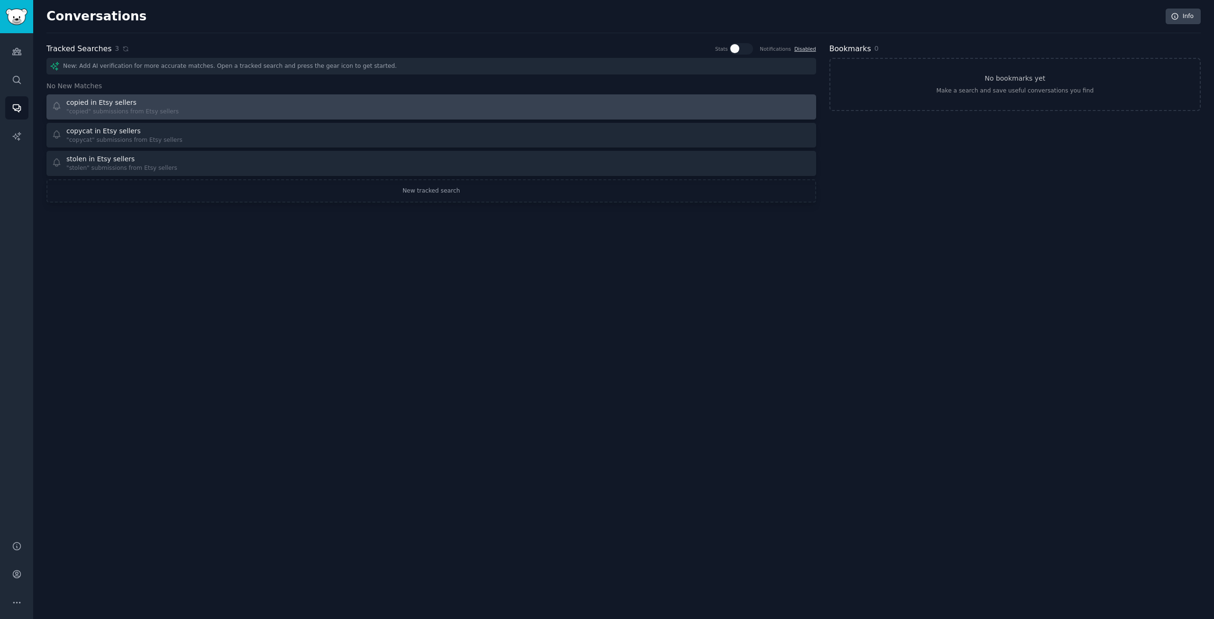
click at [145, 105] on div "copied in Etsy sellers" at bounding box center [122, 103] width 112 height 10
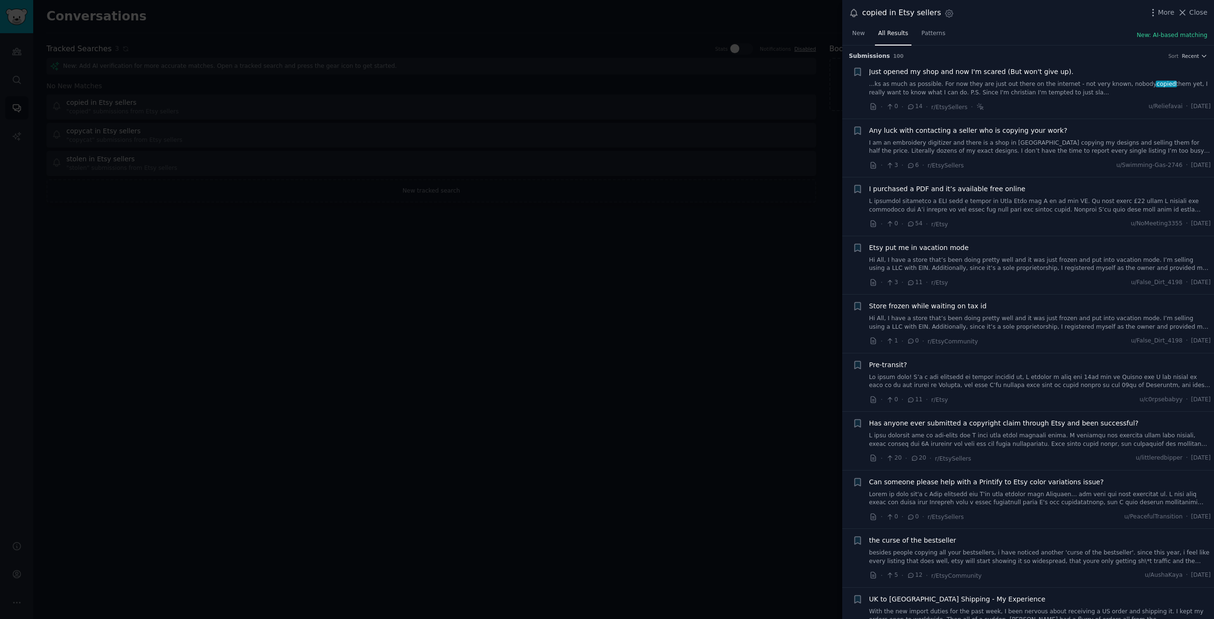
click at [624, 112] on div at bounding box center [607, 309] width 1214 height 619
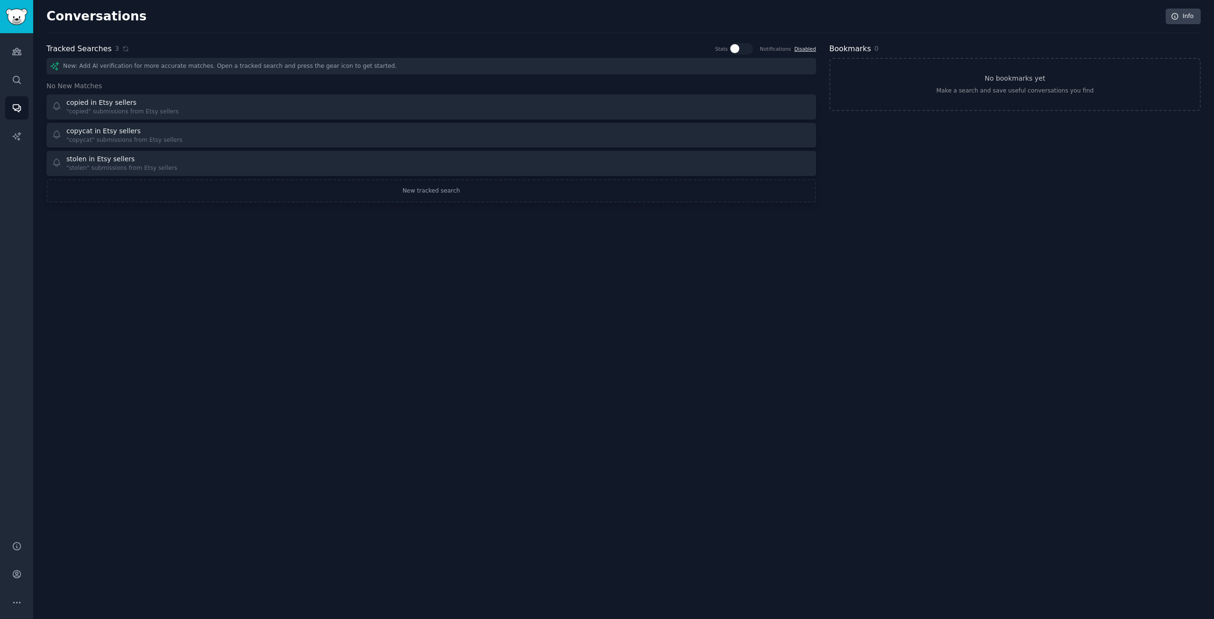
click at [810, 47] on link "Disabled" at bounding box center [806, 49] width 22 height 6
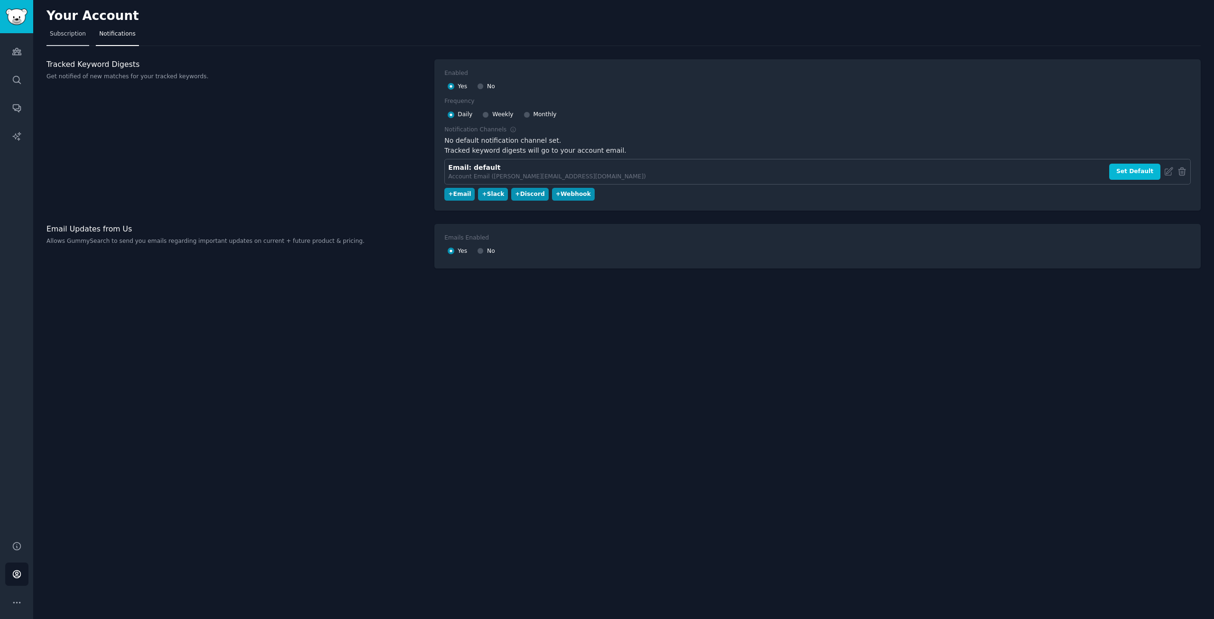
click at [69, 30] on span "Subscription" at bounding box center [68, 34] width 36 height 9
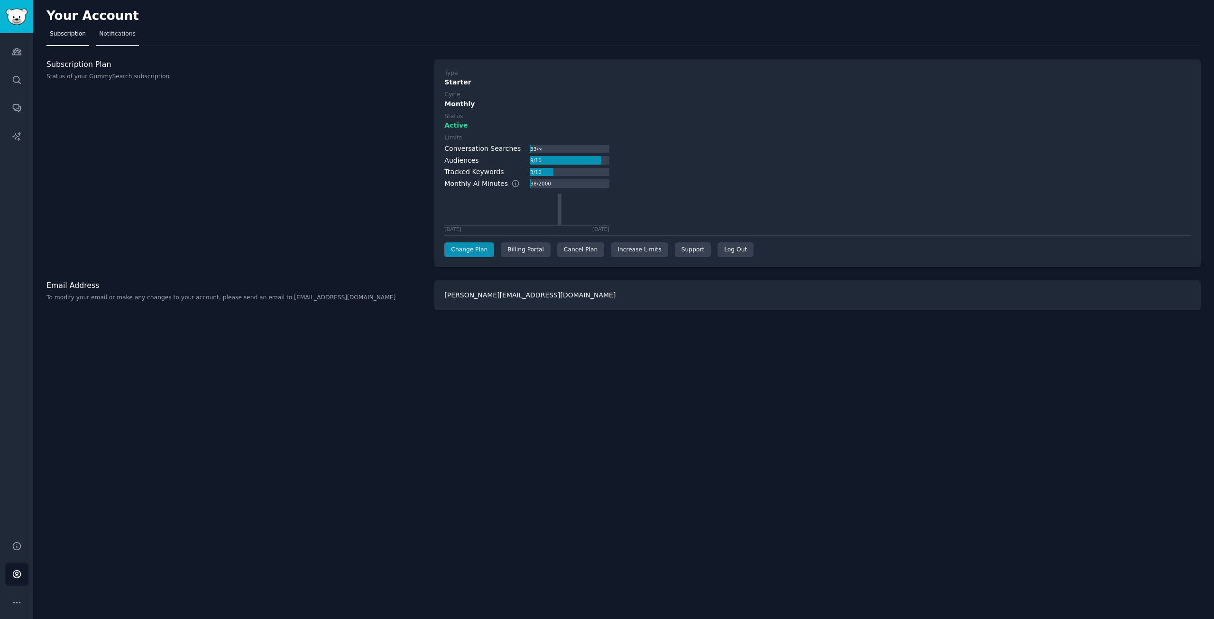
click at [112, 35] on span "Notifications" at bounding box center [117, 34] width 37 height 9
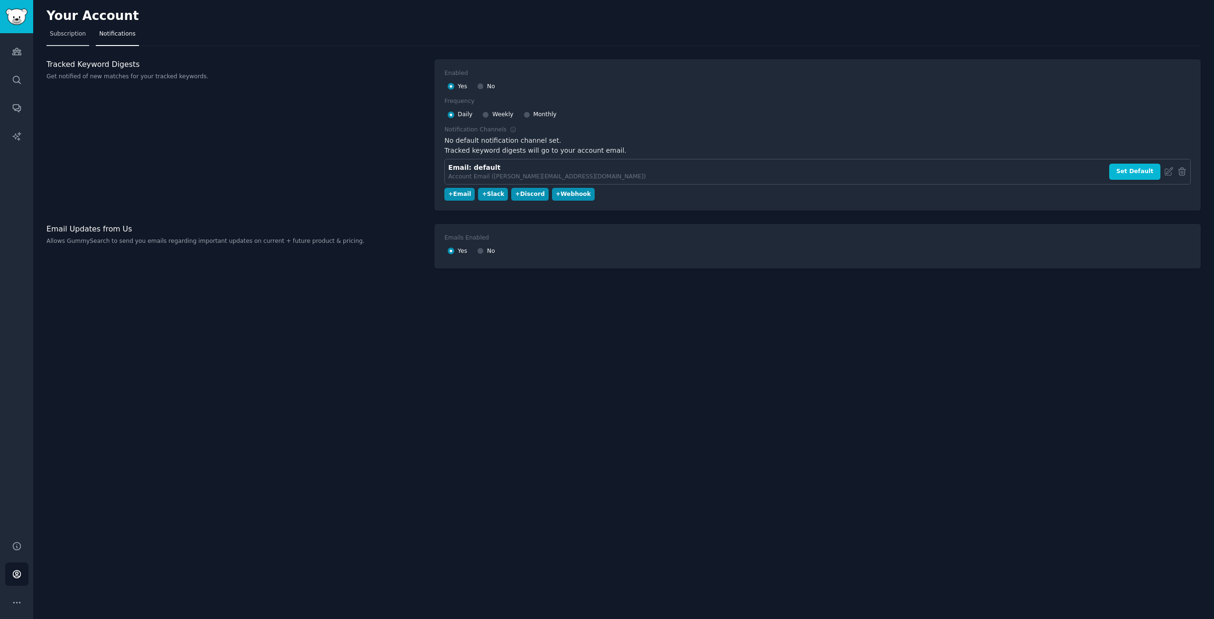
click at [75, 36] on span "Subscription" at bounding box center [68, 34] width 36 height 9
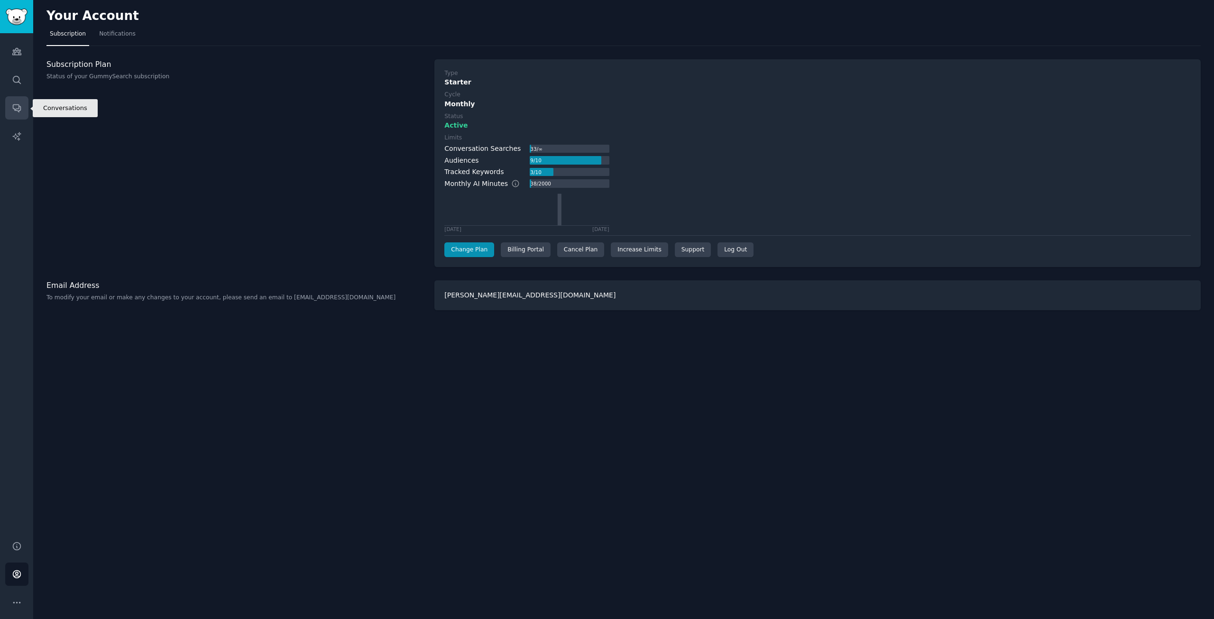
click at [10, 111] on link "Conversations" at bounding box center [16, 107] width 23 height 23
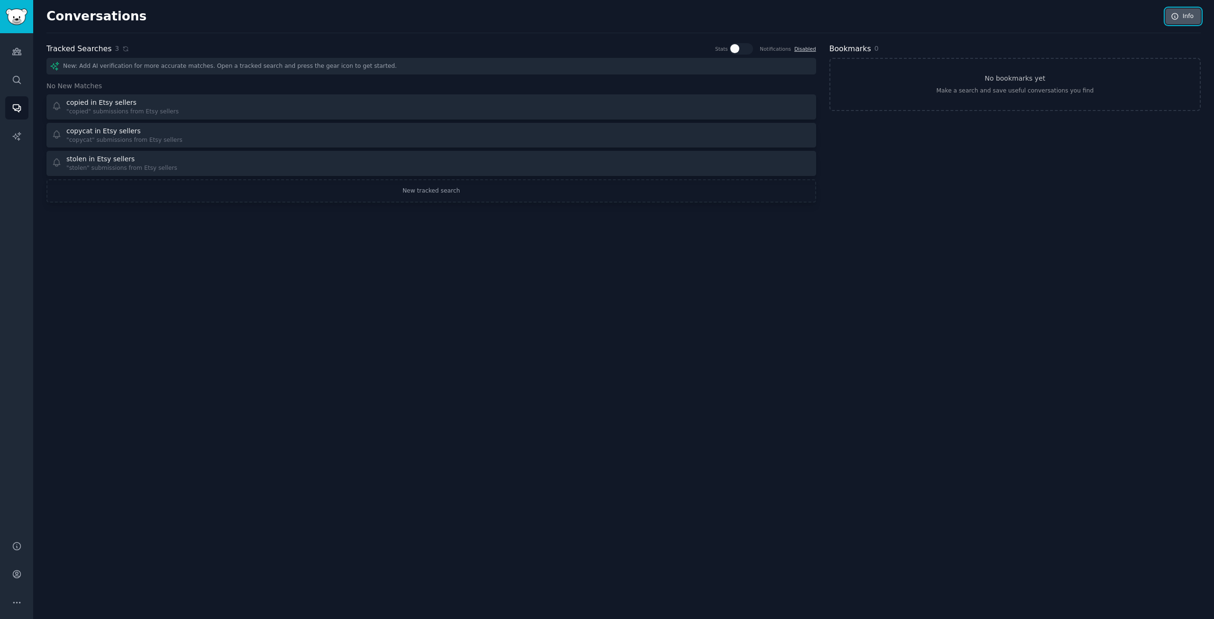
click at [1182, 16] on link "Info" at bounding box center [1183, 17] width 35 height 16
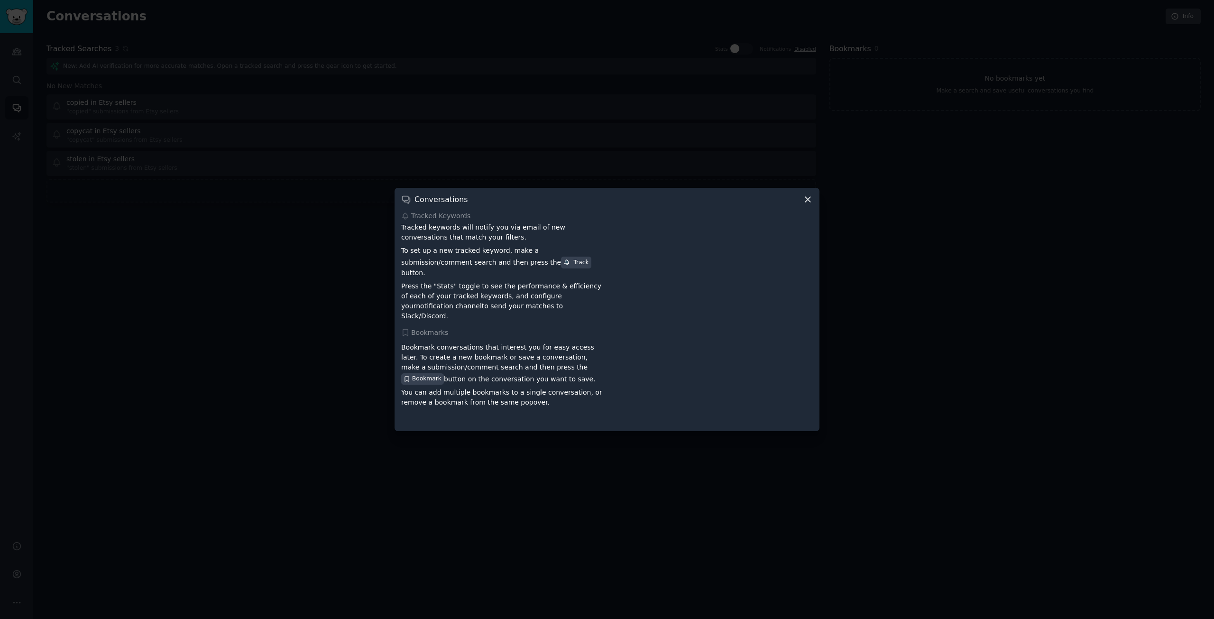
click at [807, 204] on icon at bounding box center [808, 199] width 10 height 10
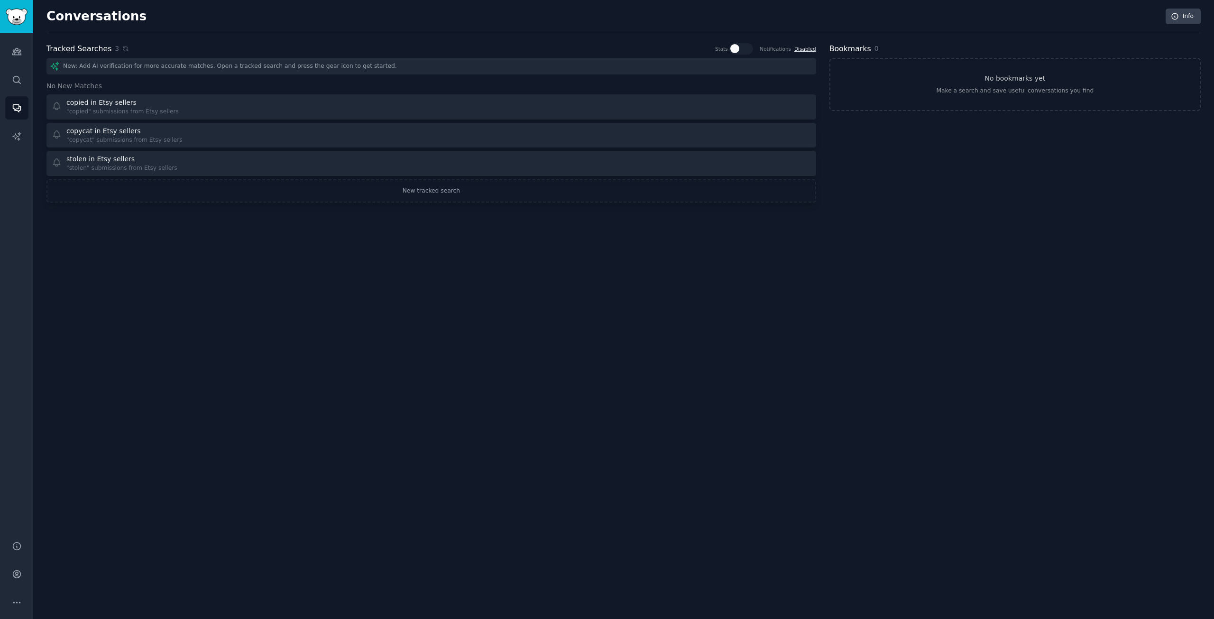
click at [805, 51] on link "Disabled" at bounding box center [806, 49] width 22 height 6
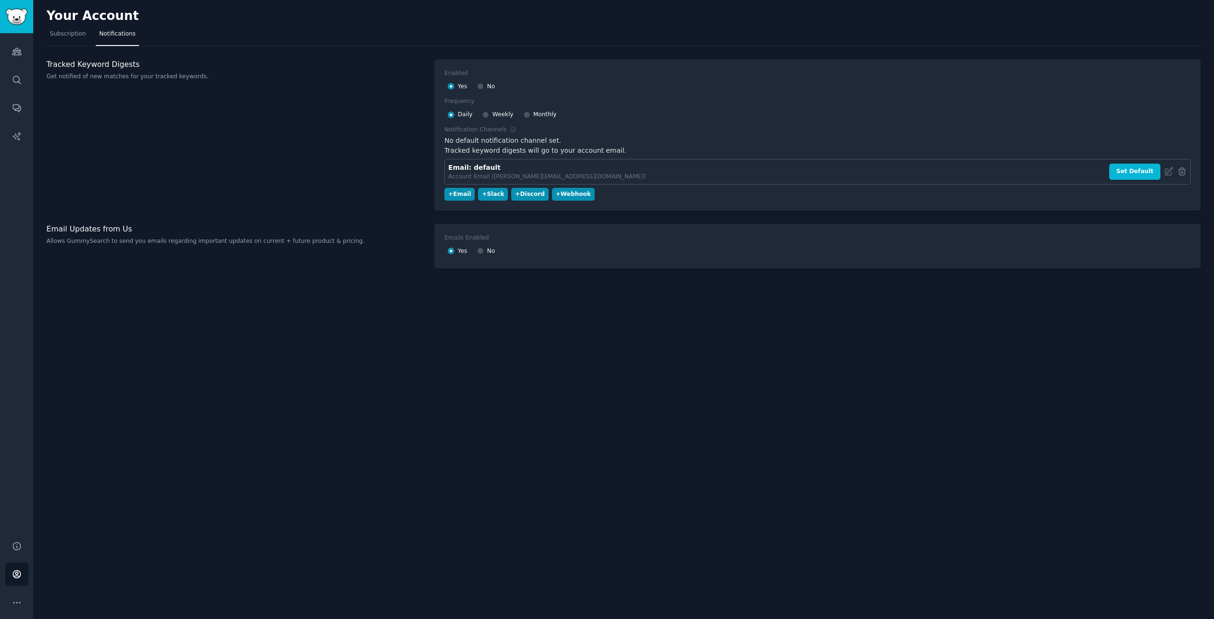
click at [490, 83] on span "No" at bounding box center [491, 87] width 8 height 9
click at [484, 83] on input "No" at bounding box center [480, 86] width 7 height 7
radio input "false"
radio input "true"
click at [455, 86] on div "Yes" at bounding box center [457, 86] width 19 height 15
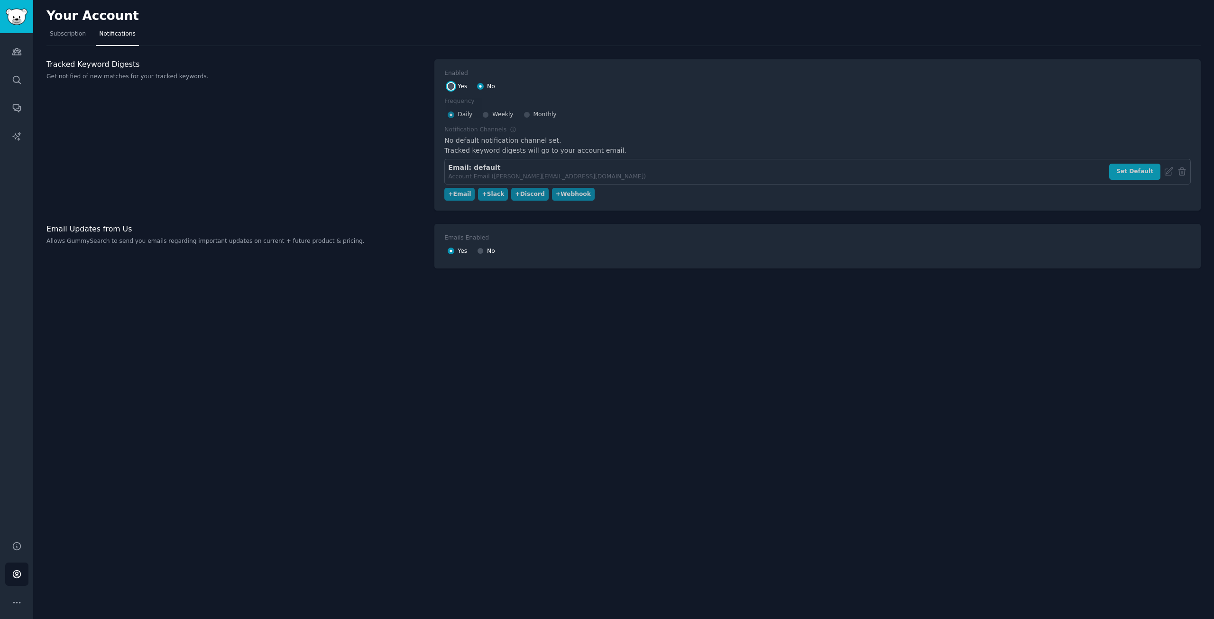
click at [449, 86] on input "Yes" at bounding box center [451, 86] width 7 height 7
radio input "true"
click at [484, 113] on input "Weekly" at bounding box center [485, 114] width 7 height 7
radio input "false"
radio input "true"
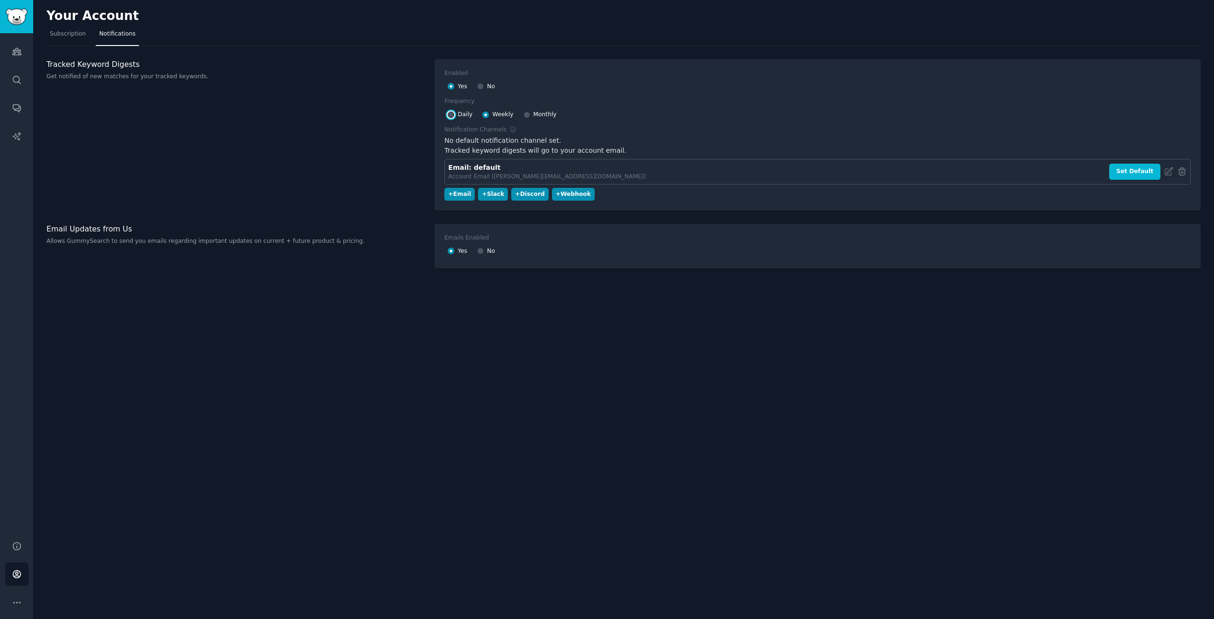
click at [454, 114] on input "Daily" at bounding box center [451, 114] width 7 height 7
radio input "true"
click at [600, 394] on div "Your Account Subscription Notifications Tracked Keyword Digests Get notified of…" at bounding box center [623, 309] width 1181 height 619
click at [647, 378] on div "Your Account Subscription Notifications Tracked Keyword Digests Get notified of…" at bounding box center [623, 309] width 1181 height 619
click at [77, 32] on span "Subscription" at bounding box center [68, 34] width 36 height 9
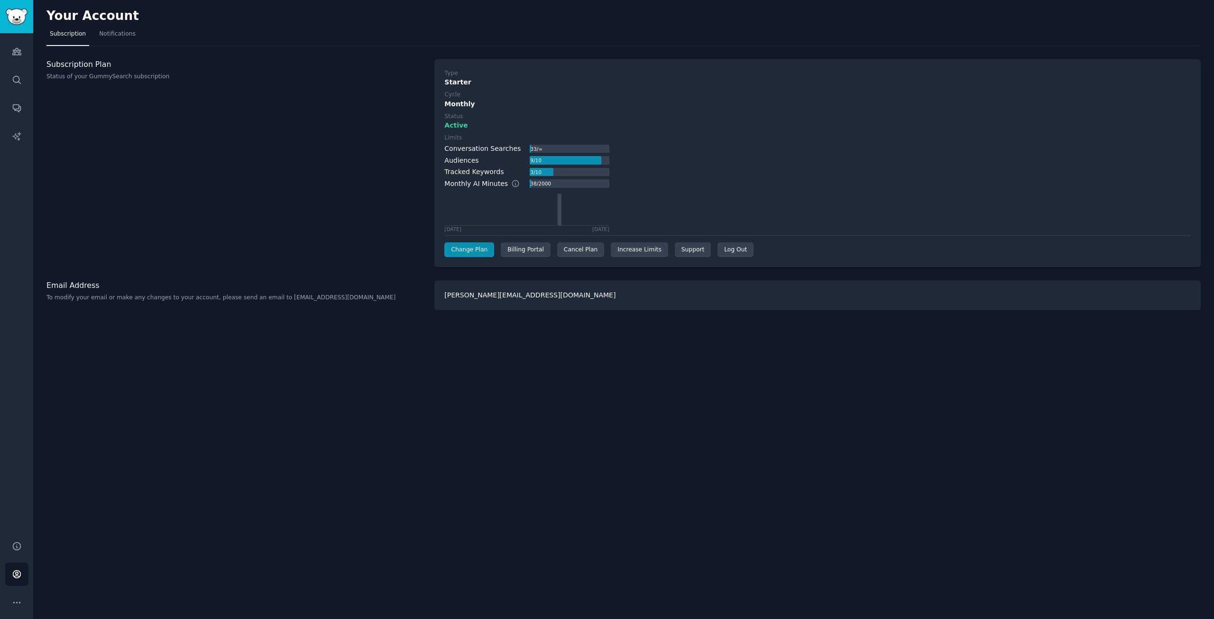
click at [330, 176] on div "Subscription Plan Status of your GummySearch subscription" at bounding box center [235, 163] width 378 height 208
click at [10, 12] on img "Sidebar" at bounding box center [17, 17] width 22 height 17
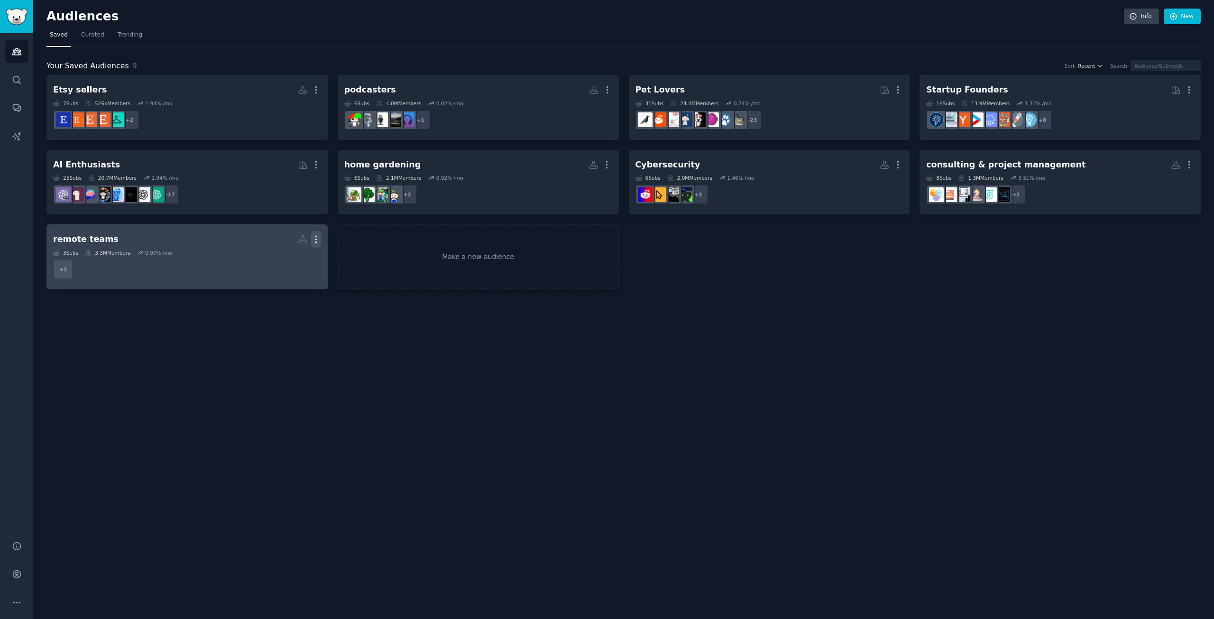
click at [315, 240] on icon "button" at bounding box center [316, 239] width 10 height 10
click at [293, 259] on p "Delete" at bounding box center [290, 259] width 22 height 10
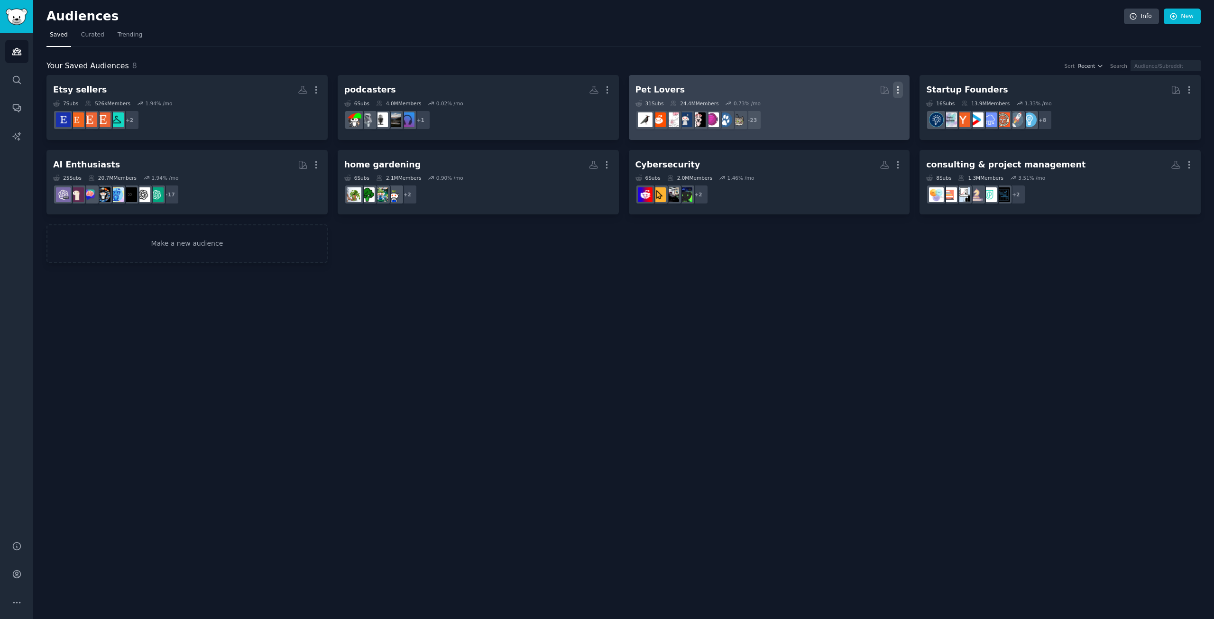
click at [899, 94] on icon "button" at bounding box center [898, 90] width 10 height 10
click at [870, 110] on p "Delete" at bounding box center [872, 110] width 22 height 10
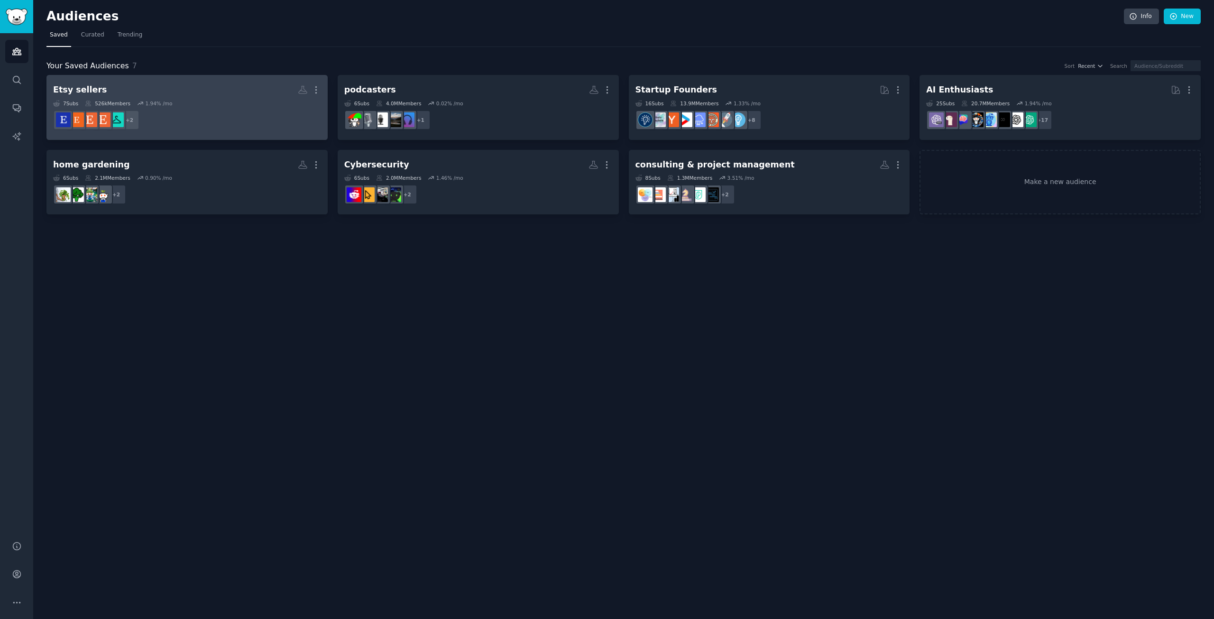
click at [190, 105] on div "7 Sub s 526k Members 1.94 % /mo" at bounding box center [187, 103] width 268 height 7
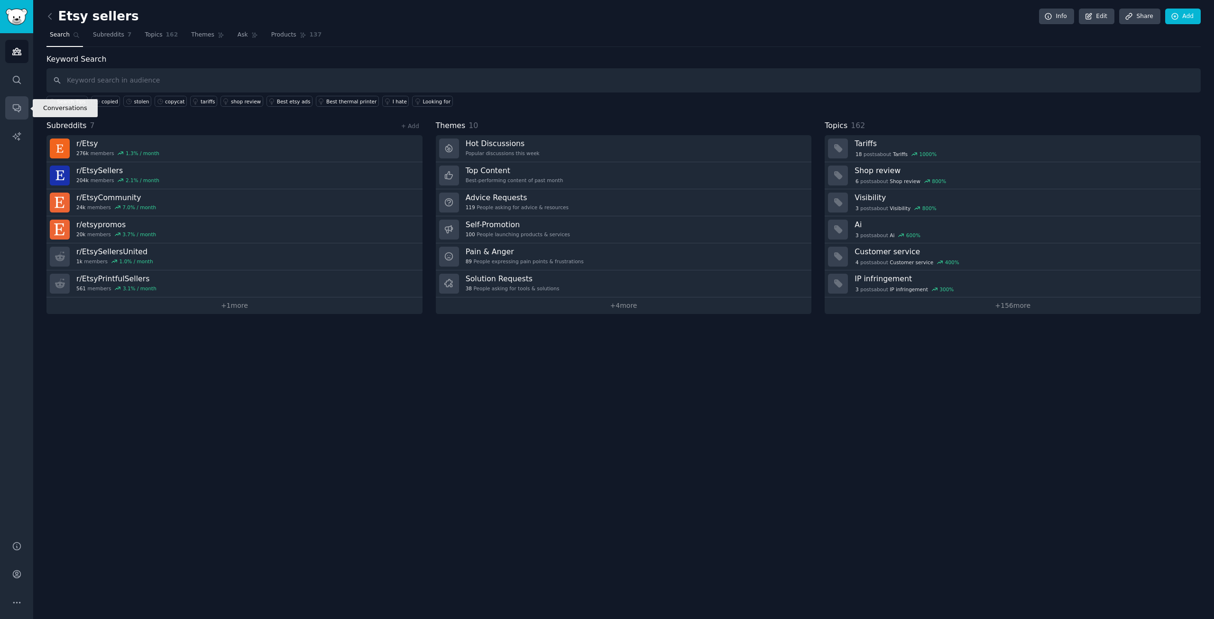
click at [18, 110] on icon "Sidebar" at bounding box center [17, 108] width 10 height 10
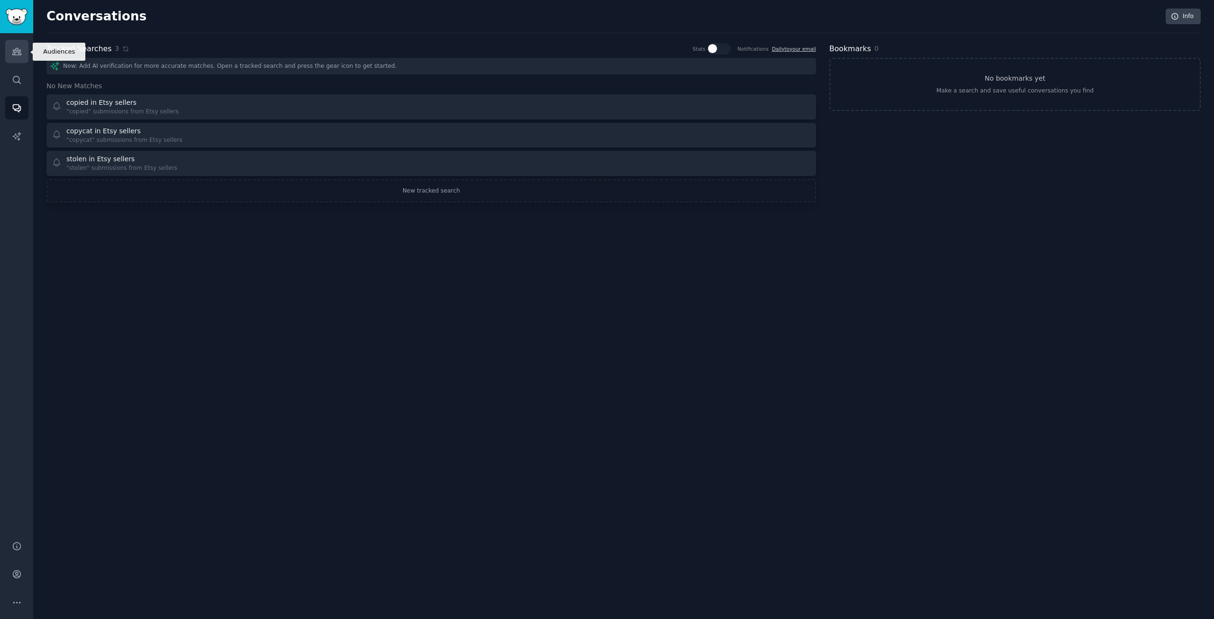
click at [13, 51] on icon "Sidebar" at bounding box center [16, 51] width 9 height 7
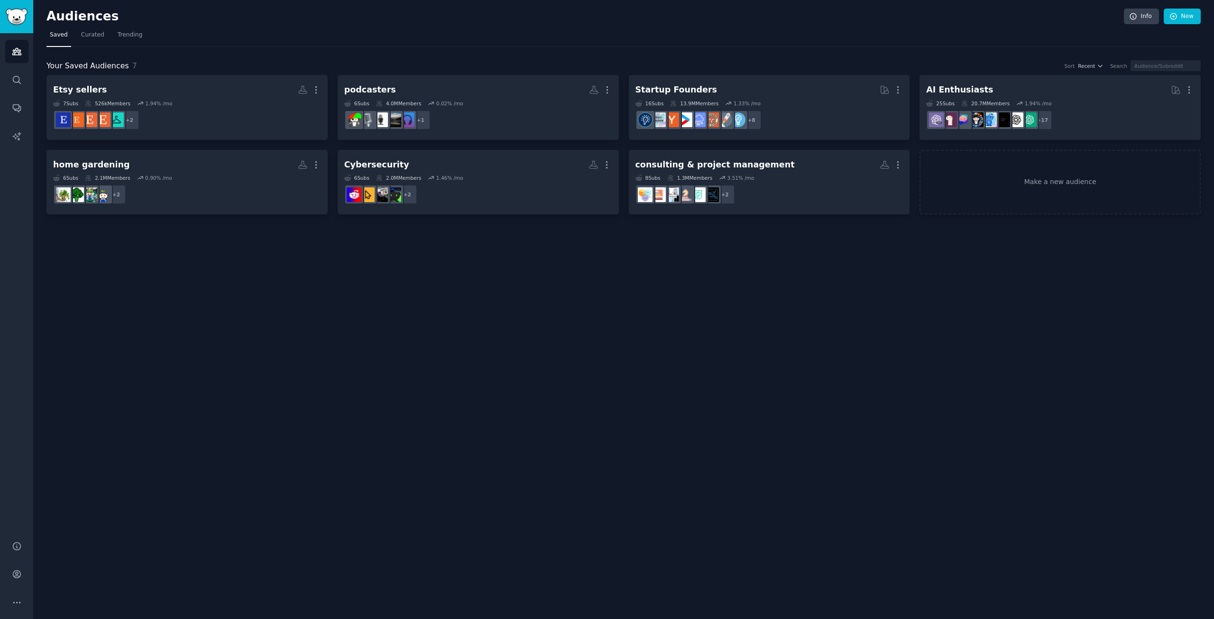
click at [530, 297] on div "Audiences Info New Saved Curated Trending Your Saved Audiences 7 Sort Recent Se…" at bounding box center [623, 309] width 1181 height 619
